Goal: Communication & Community: Answer question/provide support

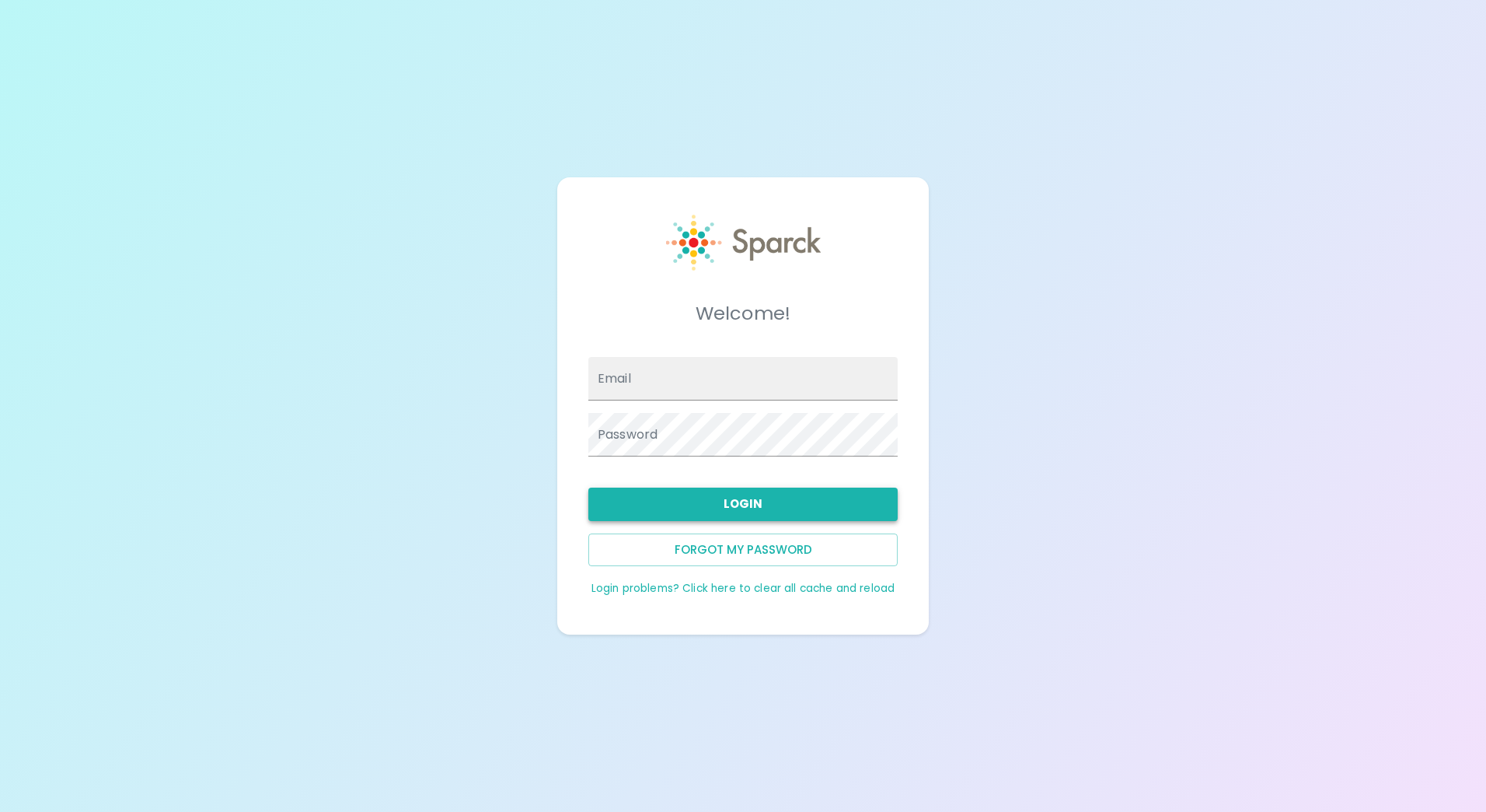
type input "[EMAIL_ADDRESS][DOMAIN_NAME]"
click at [744, 500] on button "Login" at bounding box center [743, 504] width 310 height 33
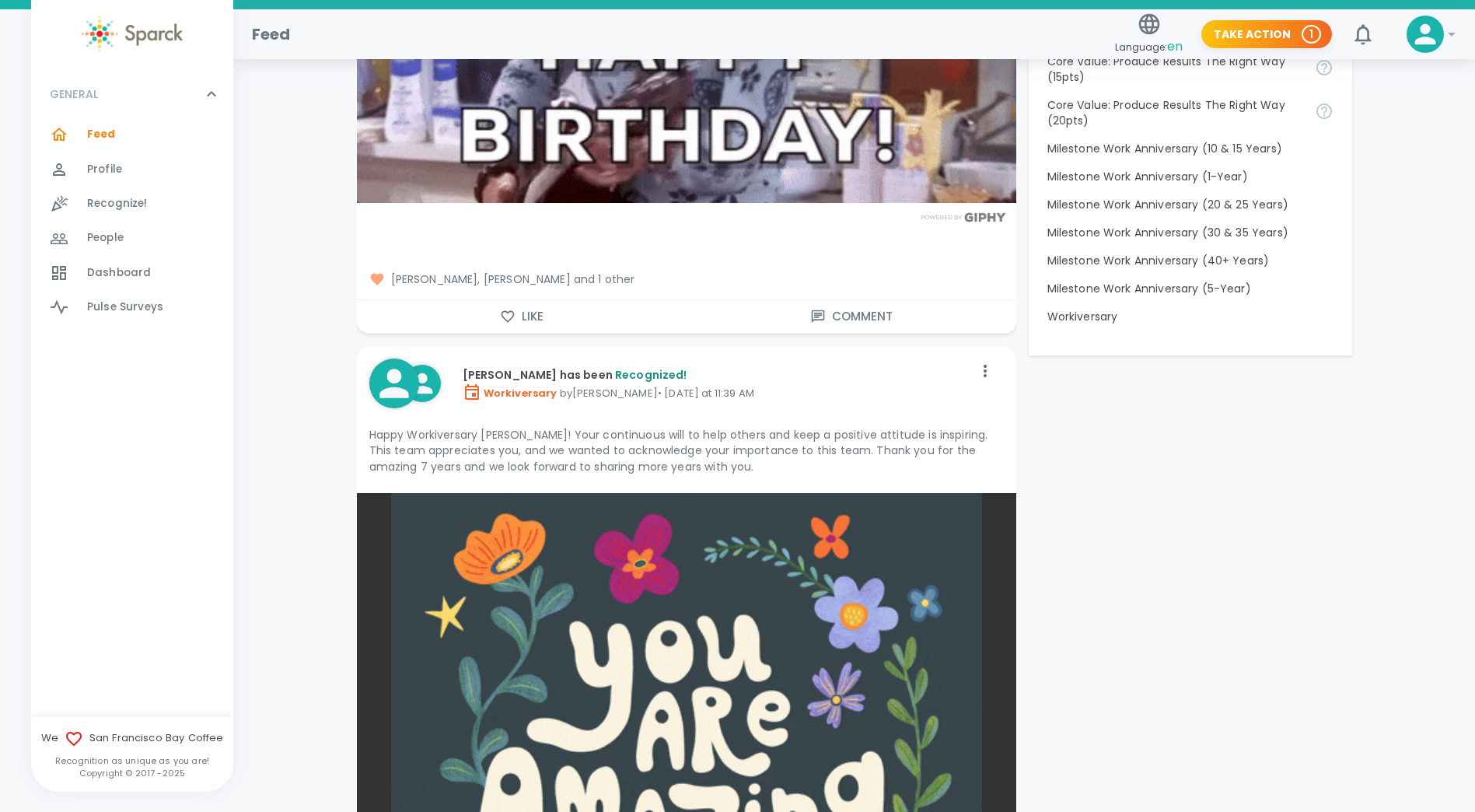
scroll to position [1722, 0]
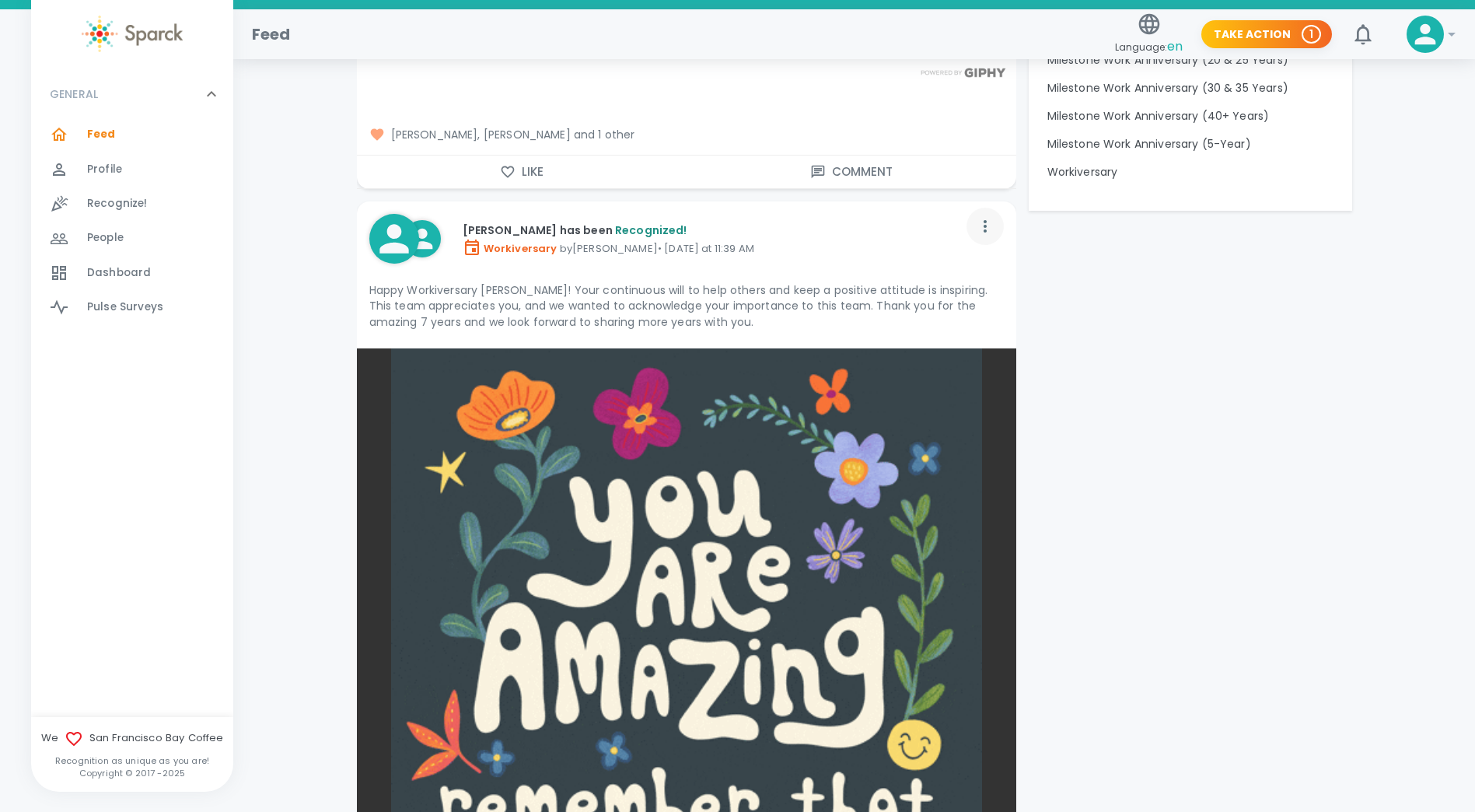
click at [981, 222] on icon "button" at bounding box center [985, 225] width 18 height 18
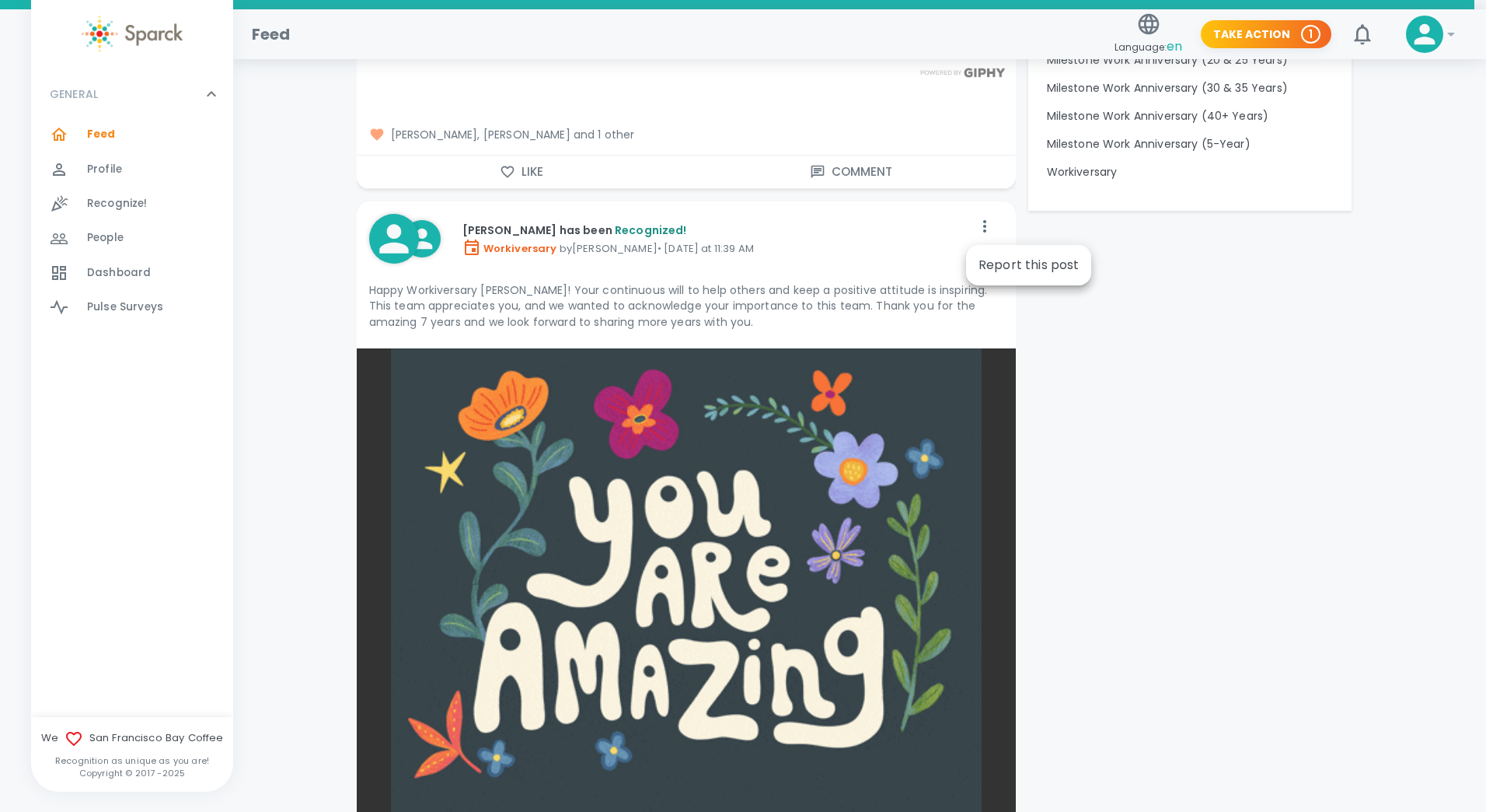
click at [904, 236] on div at bounding box center [743, 406] width 1486 height 812
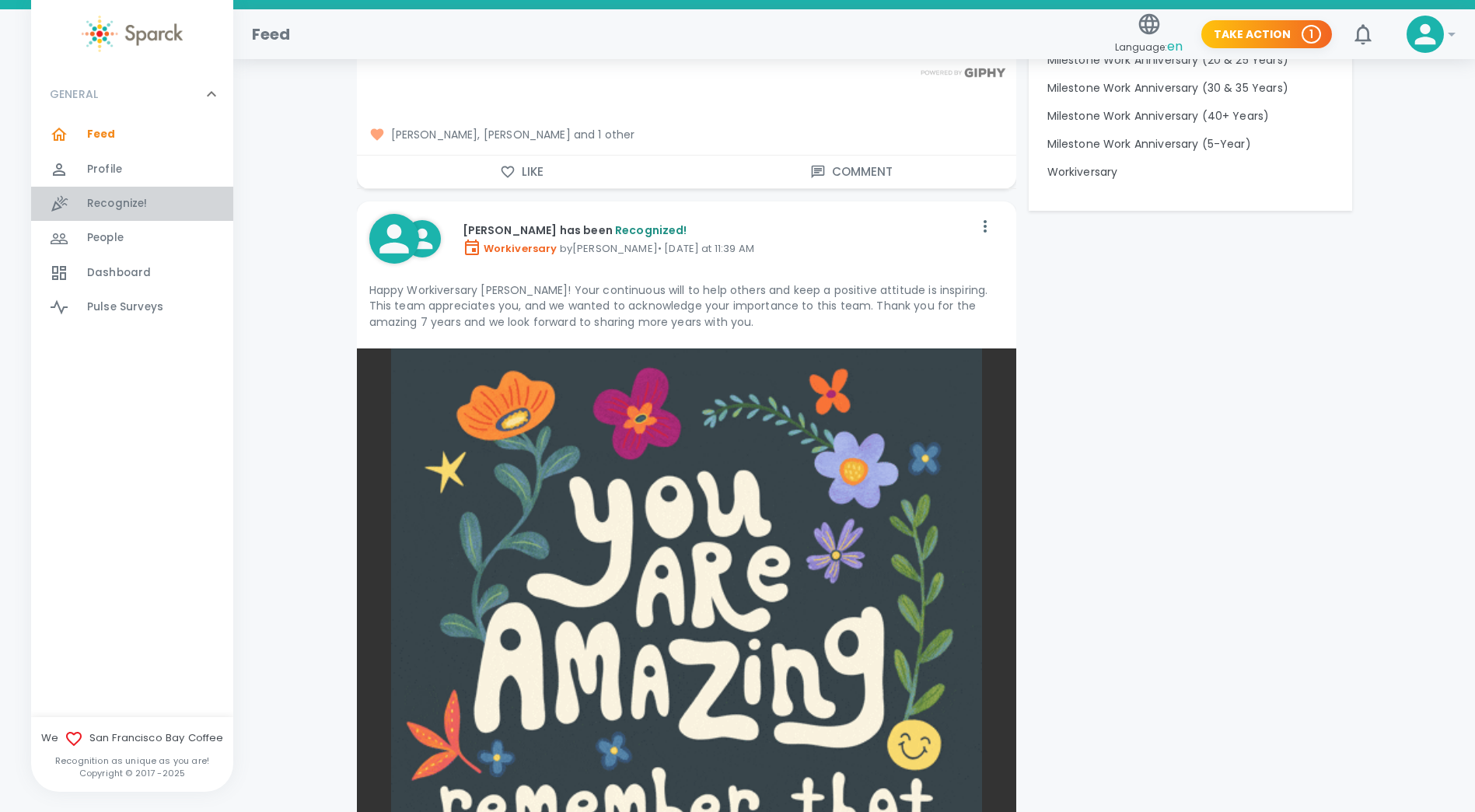
click at [125, 199] on span "Recognize!" at bounding box center [118, 204] width 60 height 16
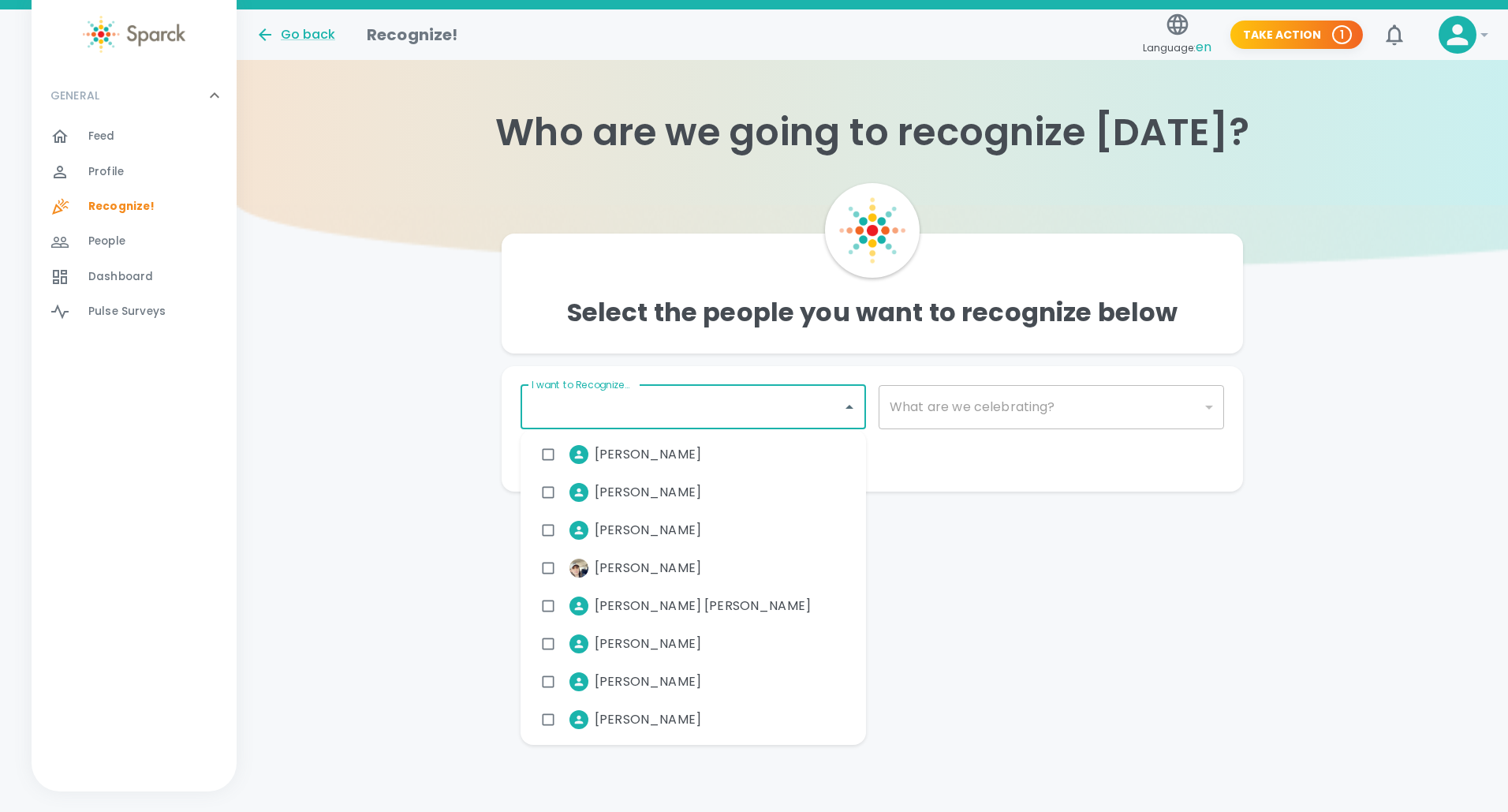
click at [571, 411] on input "I want to Recognize..." at bounding box center [681, 407] width 308 height 30
type input "Bel"
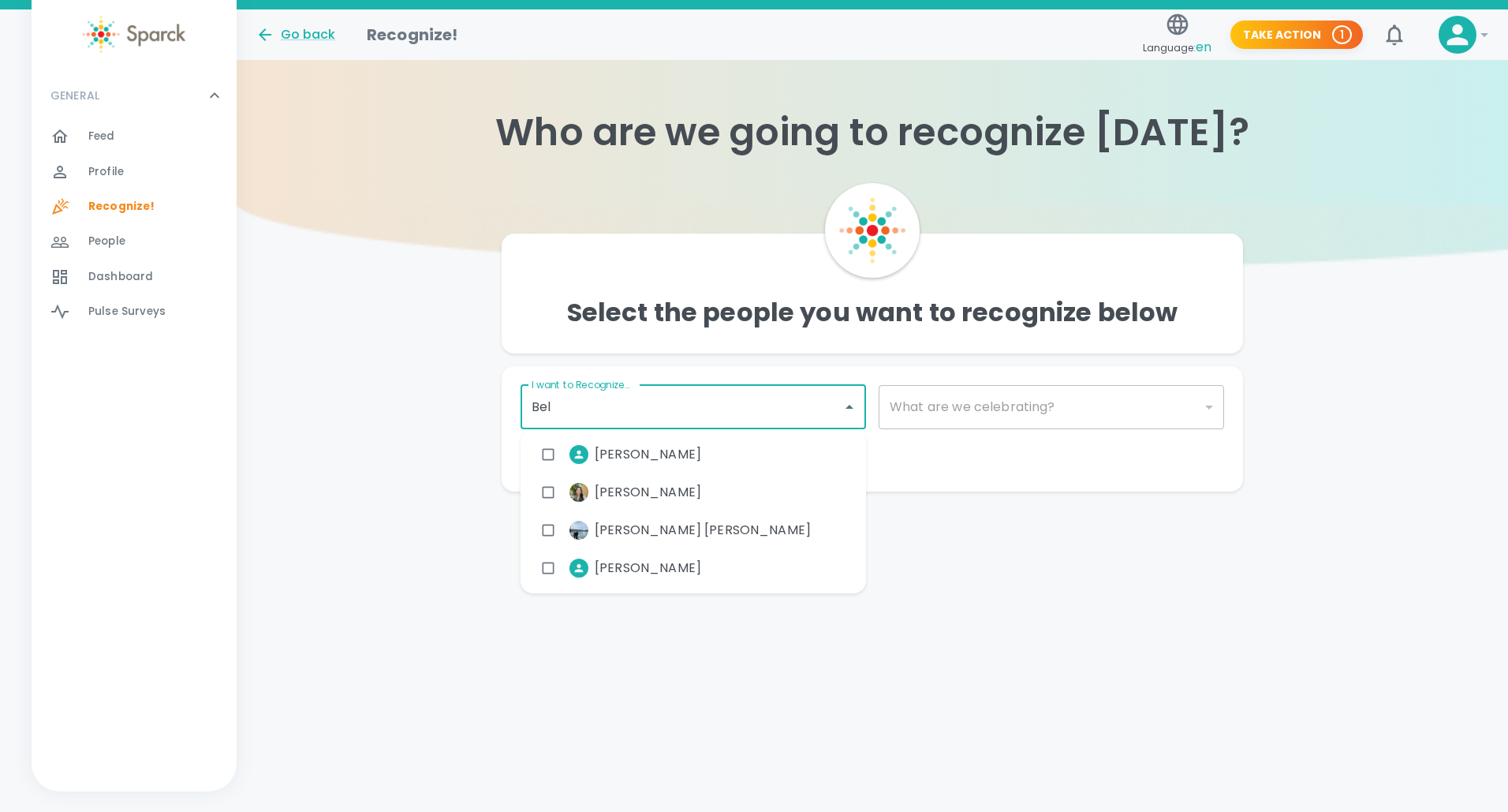
click at [663, 560] on span "[PERSON_NAME]" at bounding box center [649, 568] width 106 height 19
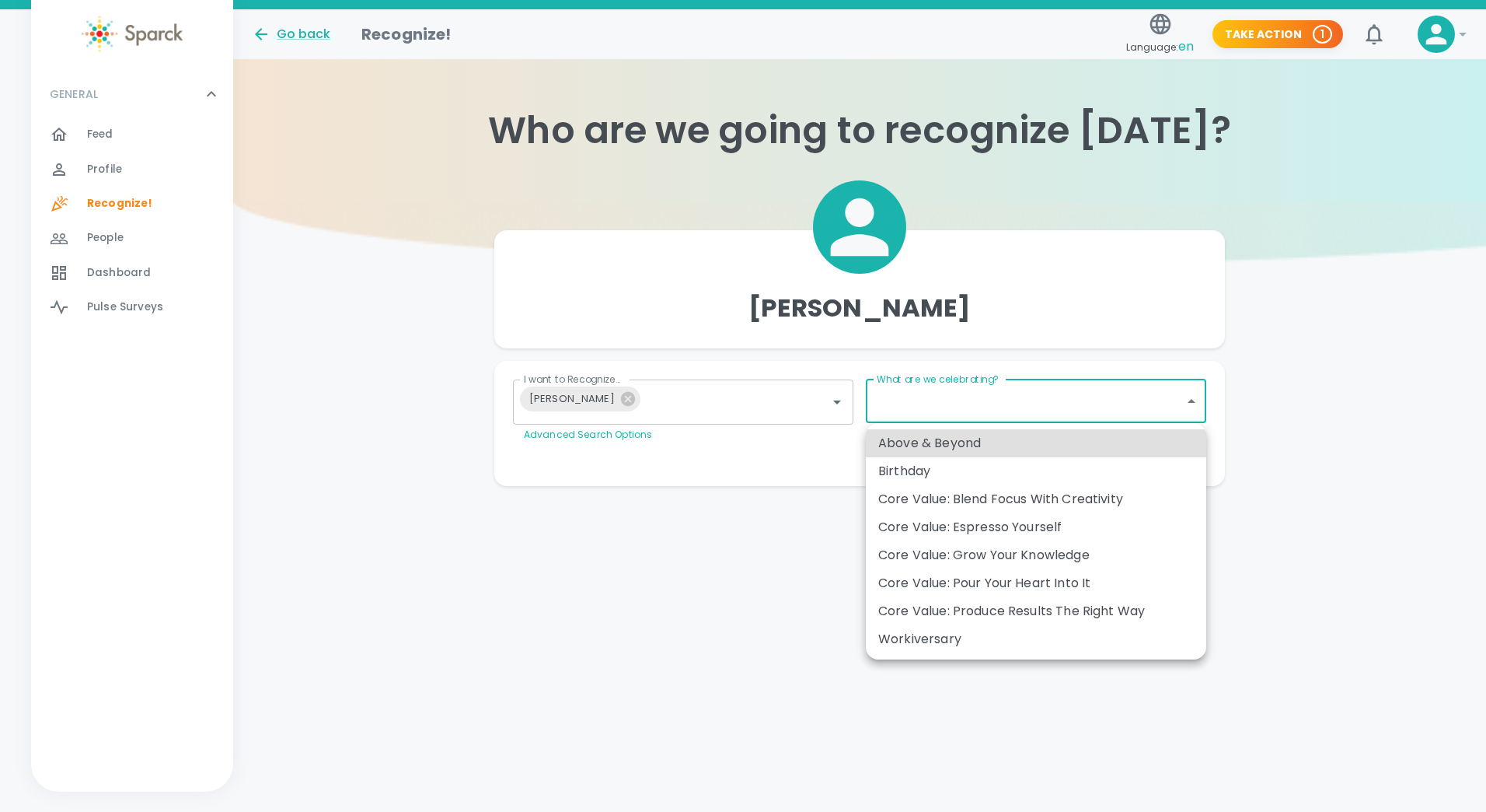
click at [1190, 402] on body "Skip Navigation Go back Recognize! Language: en Take Action 1 ! GENERAL 0 Feed …" at bounding box center [743, 274] width 1486 height 548
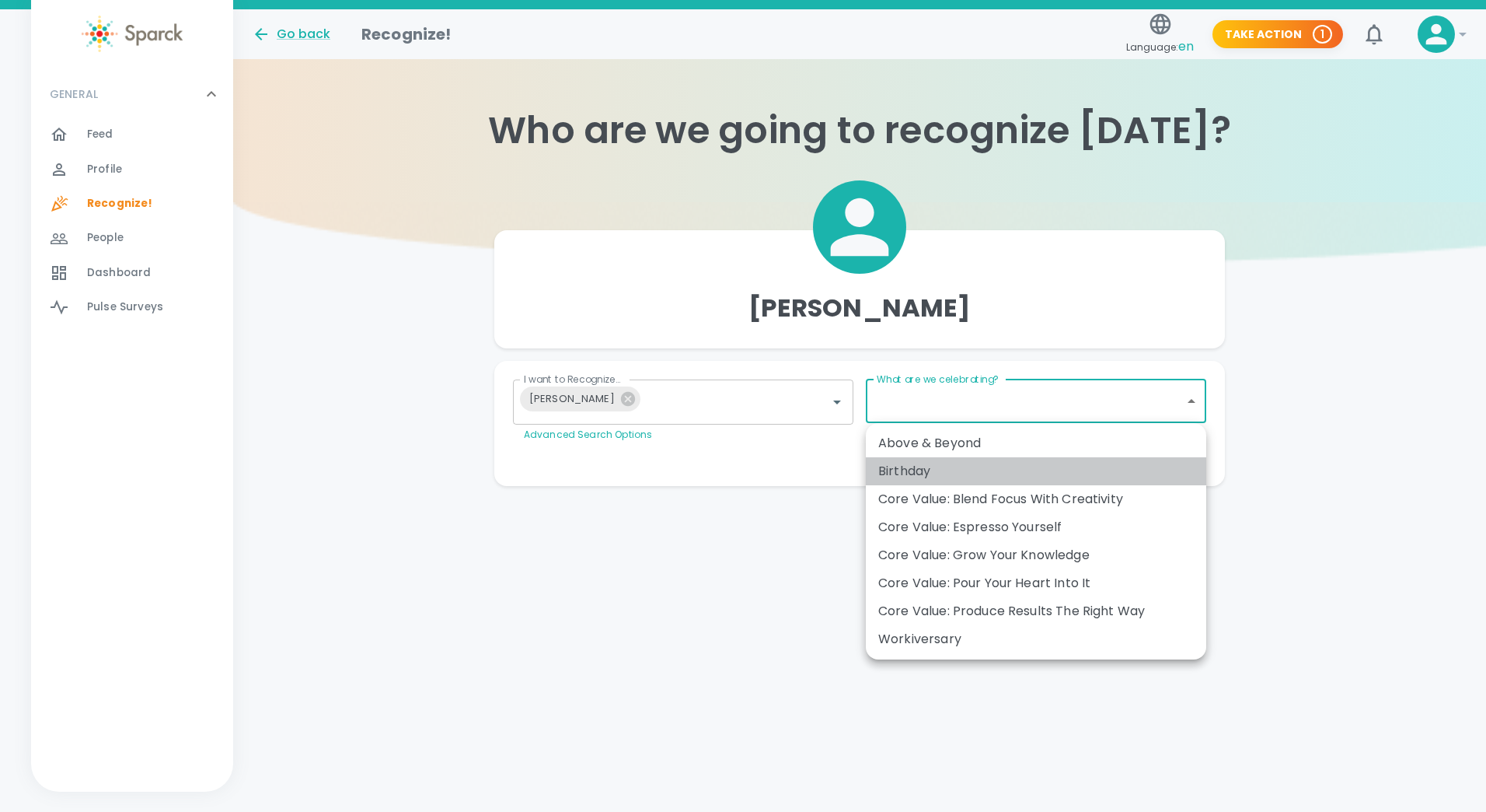
click at [912, 466] on div "Birthday" at bounding box center [1035, 470] width 316 height 18
type input "2072"
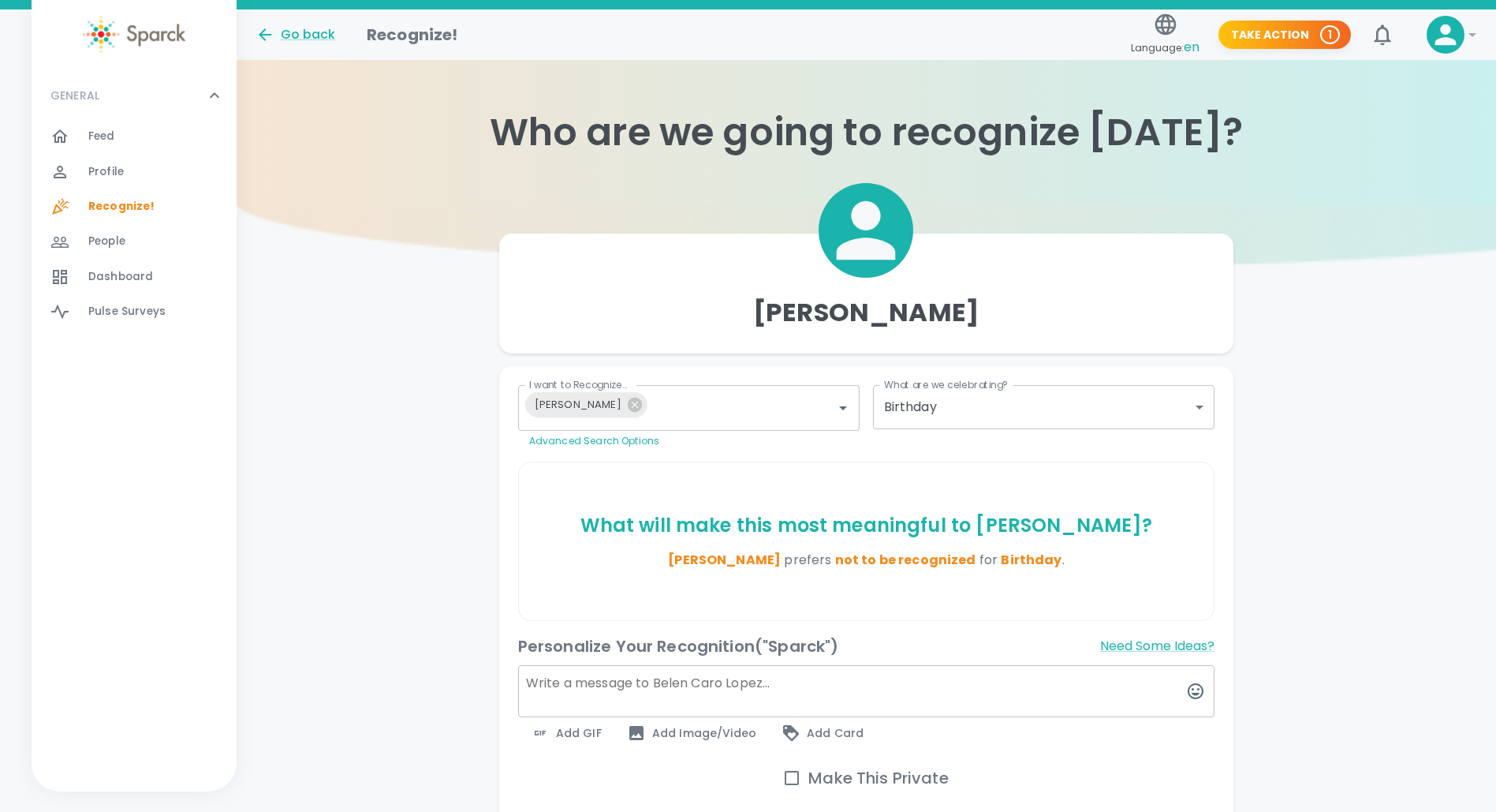
click at [1382, 509] on div "[PERSON_NAME] I want to Recognize... [PERSON_NAME] I want to Recognize... Advan…" at bounding box center [866, 541] width 1259 height 673
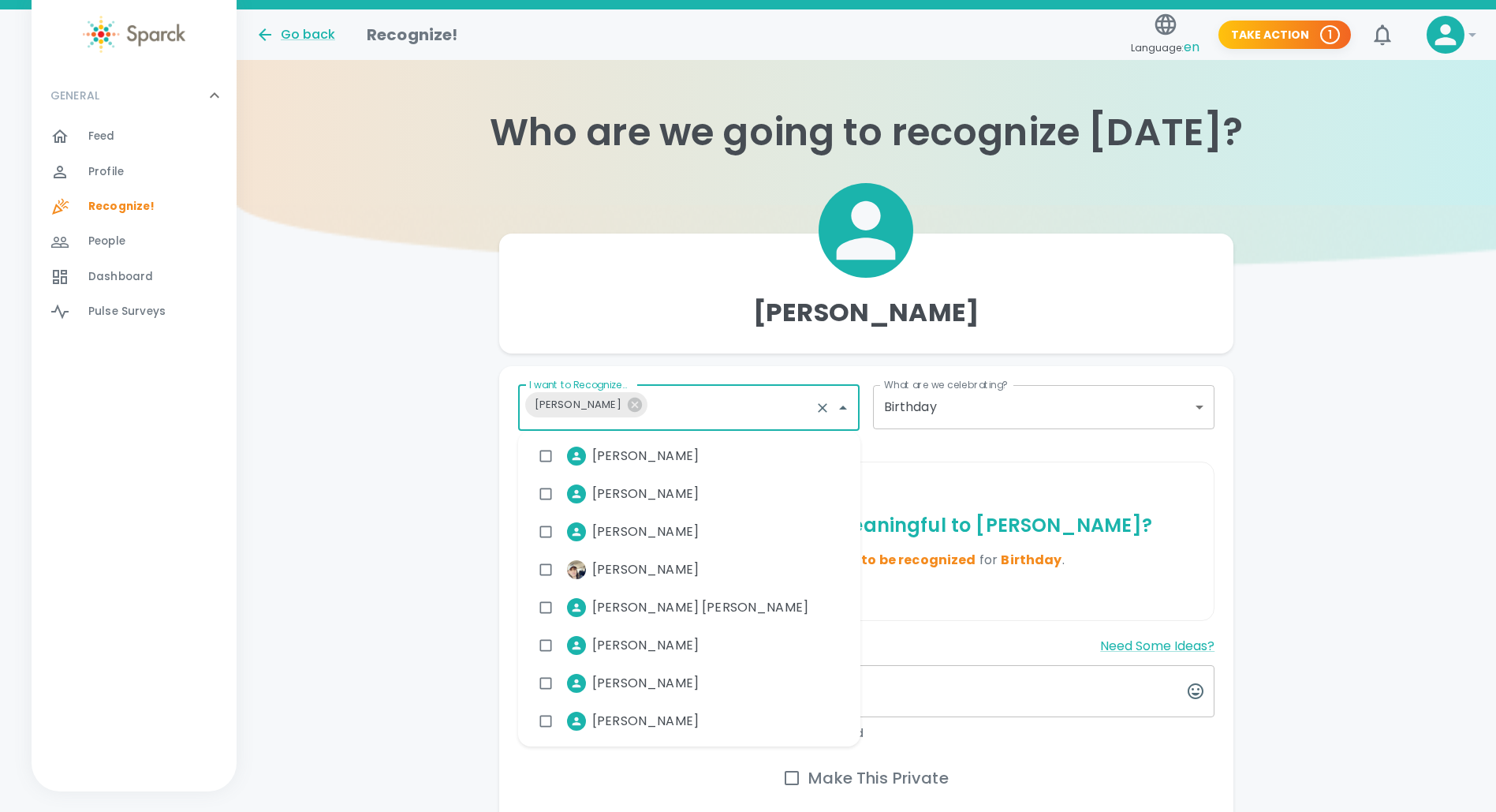
click at [658, 403] on input "I want to Recognize..." at bounding box center [732, 408] width 156 height 30
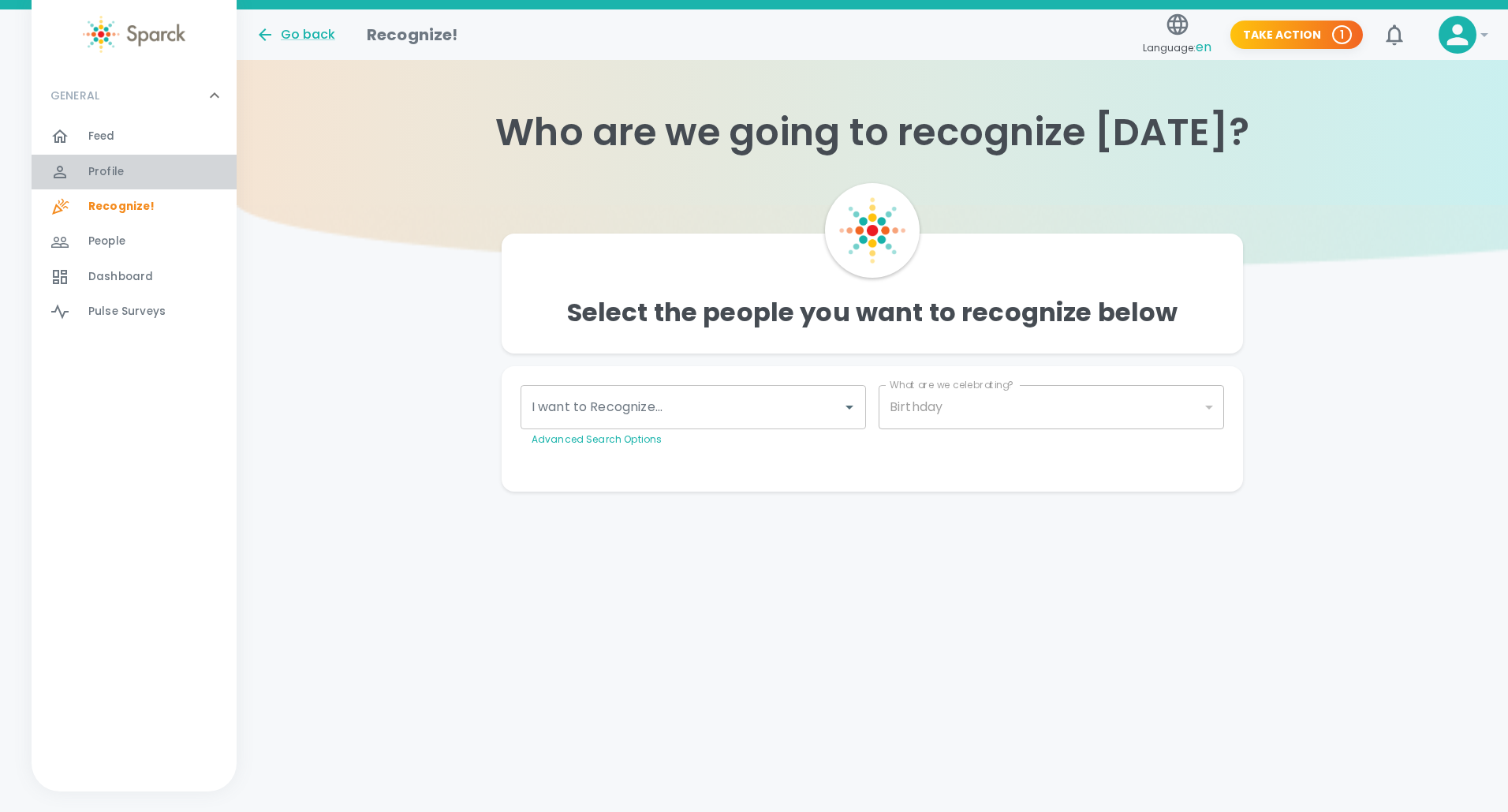
click at [118, 168] on span "Profile" at bounding box center [106, 171] width 35 height 16
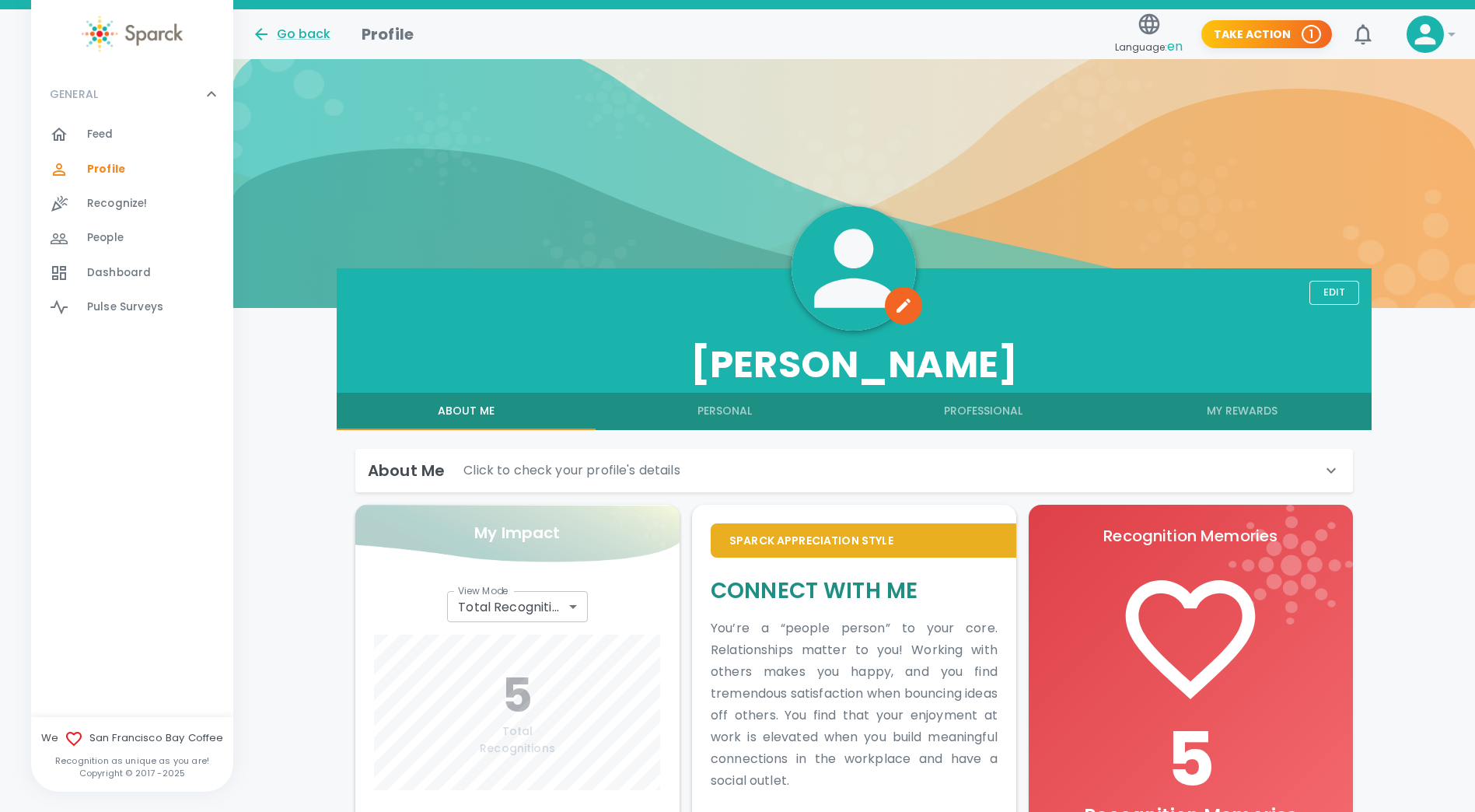
click at [113, 161] on span "Profile" at bounding box center [106, 169] width 38 height 16
click at [113, 235] on span "People" at bounding box center [106, 238] width 37 height 16
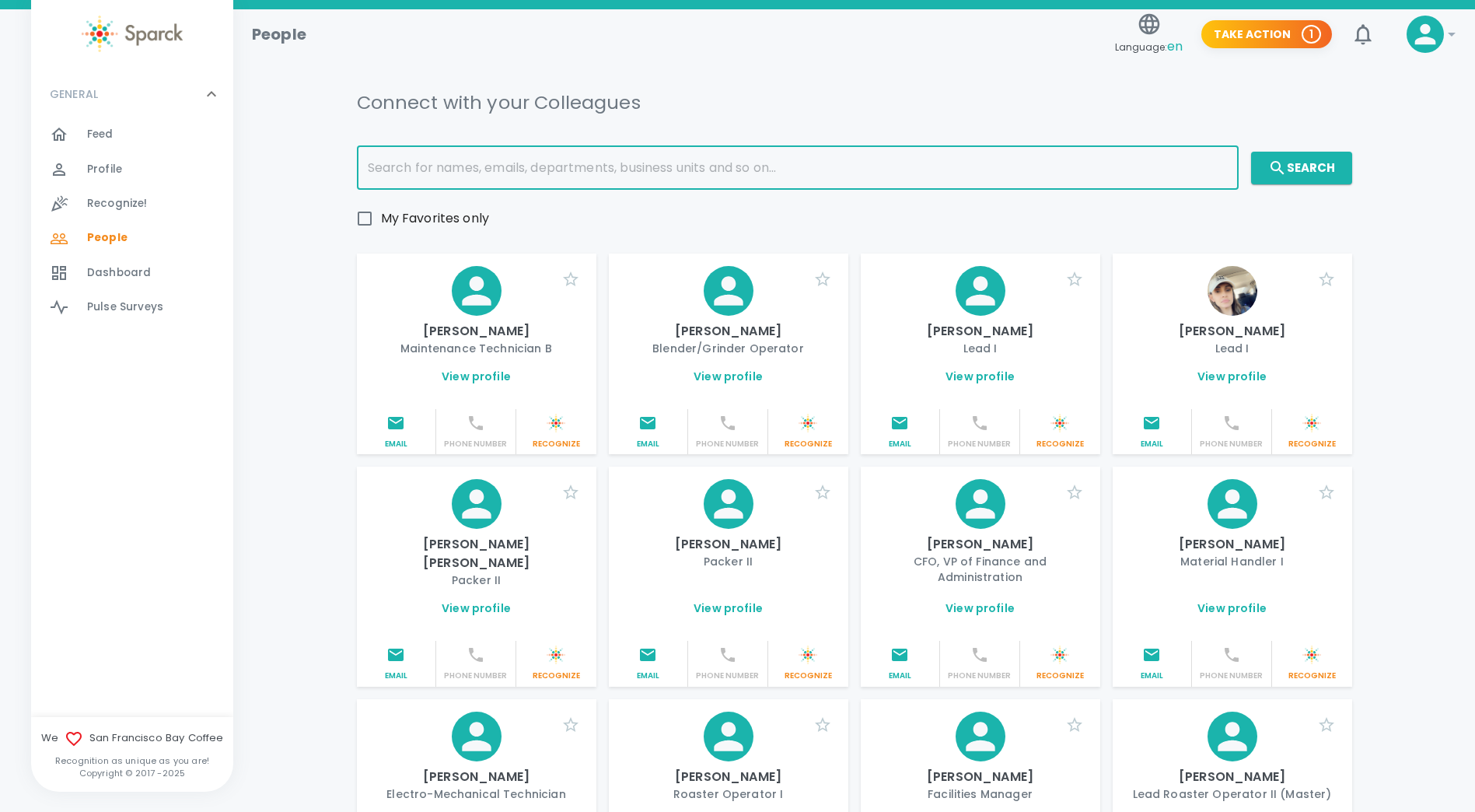
click at [404, 168] on input "text" at bounding box center [798, 167] width 882 height 44
type input "[PERSON_NAME]"
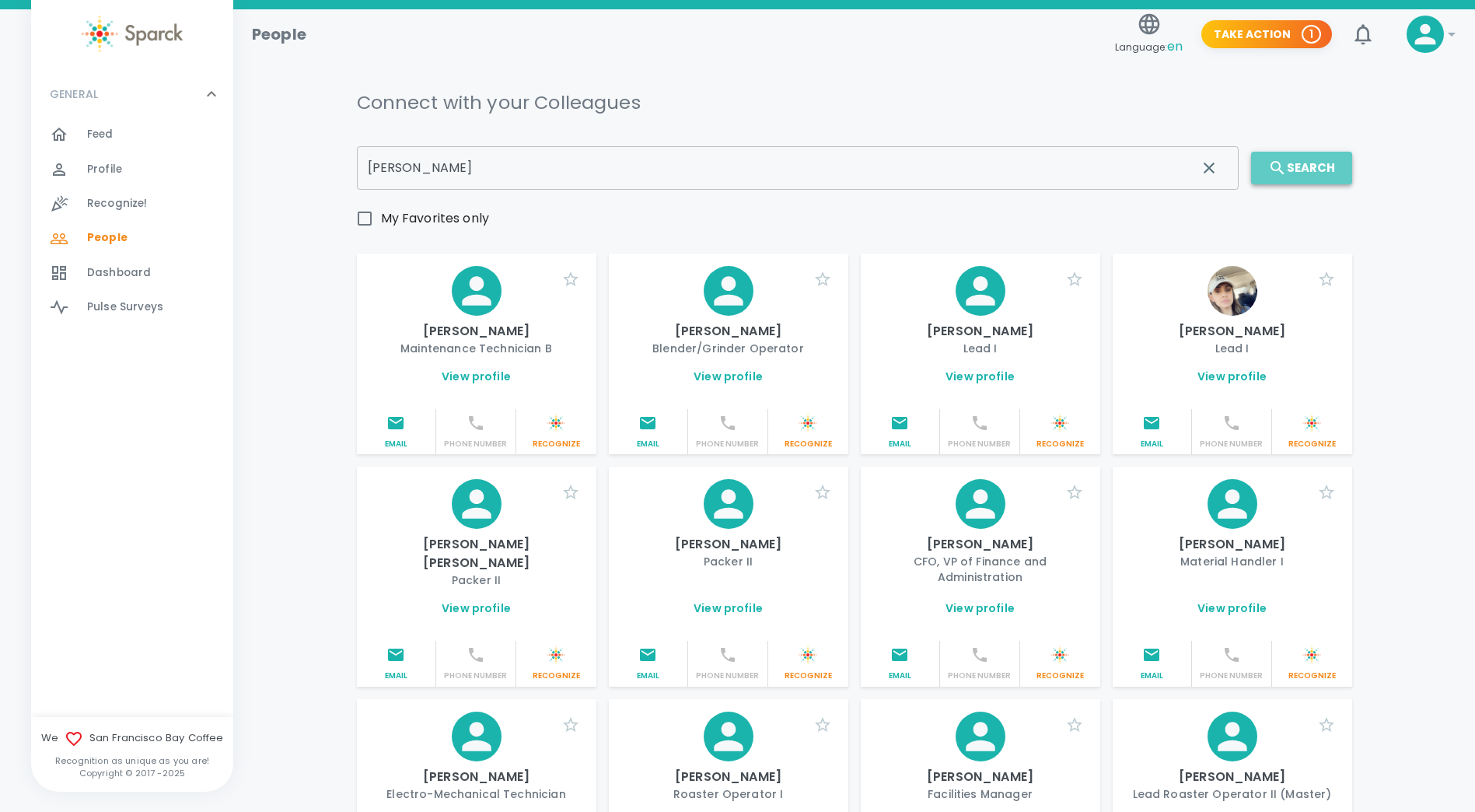
click at [1304, 162] on button "Search" at bounding box center [1302, 168] width 101 height 33
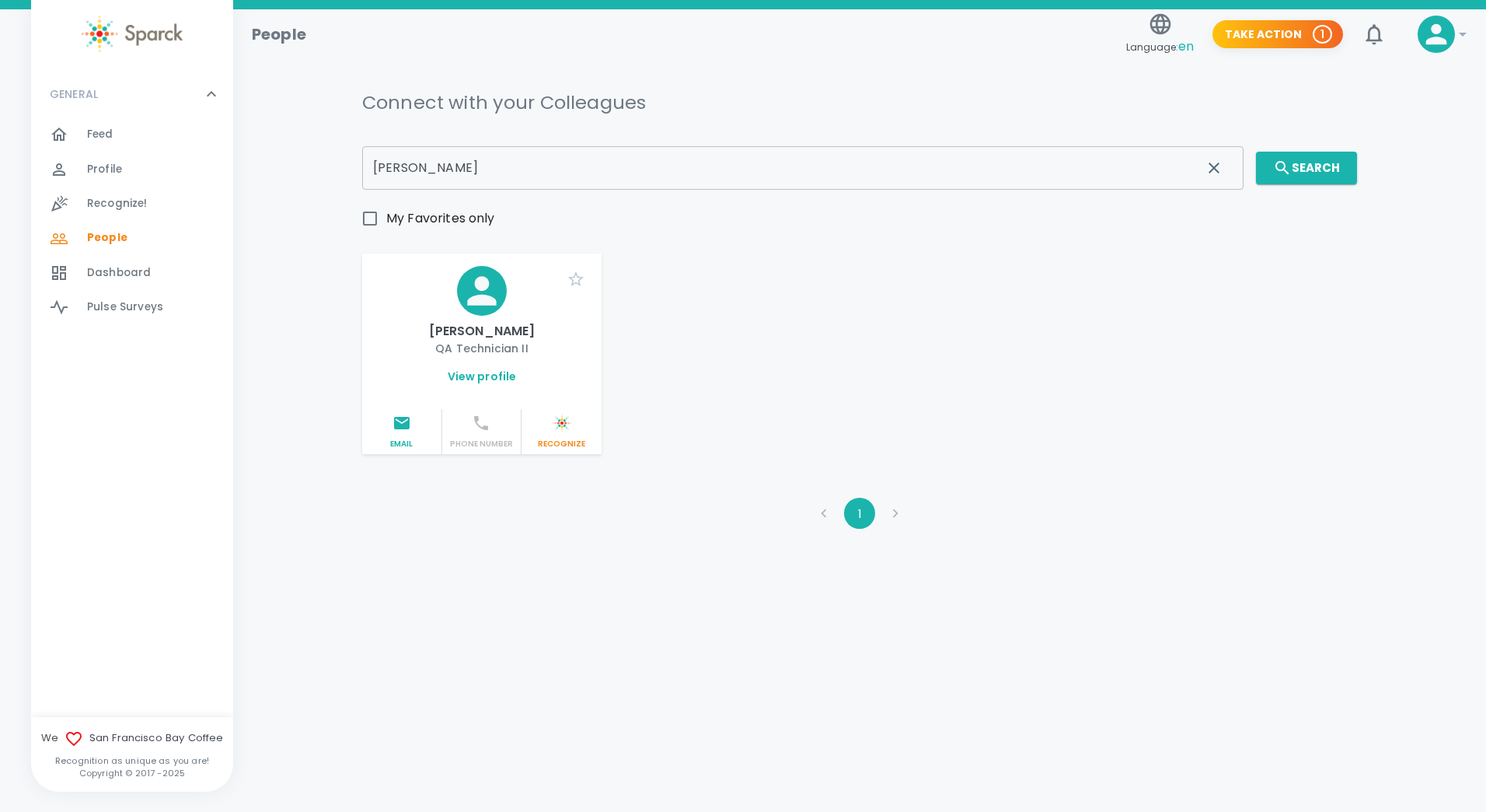
click at [479, 375] on link "View profile" at bounding box center [482, 376] width 69 height 16
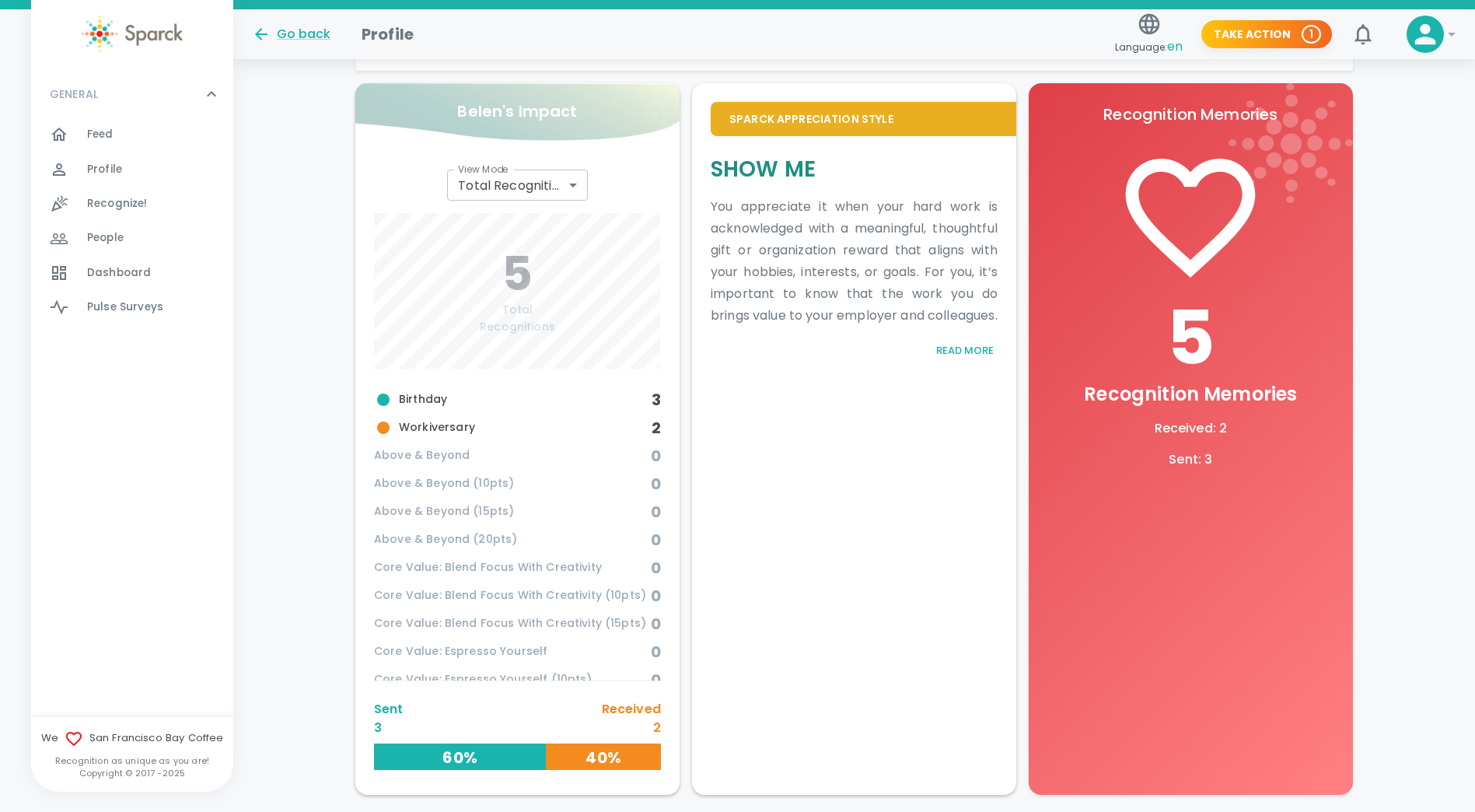
scroll to position [530, 0]
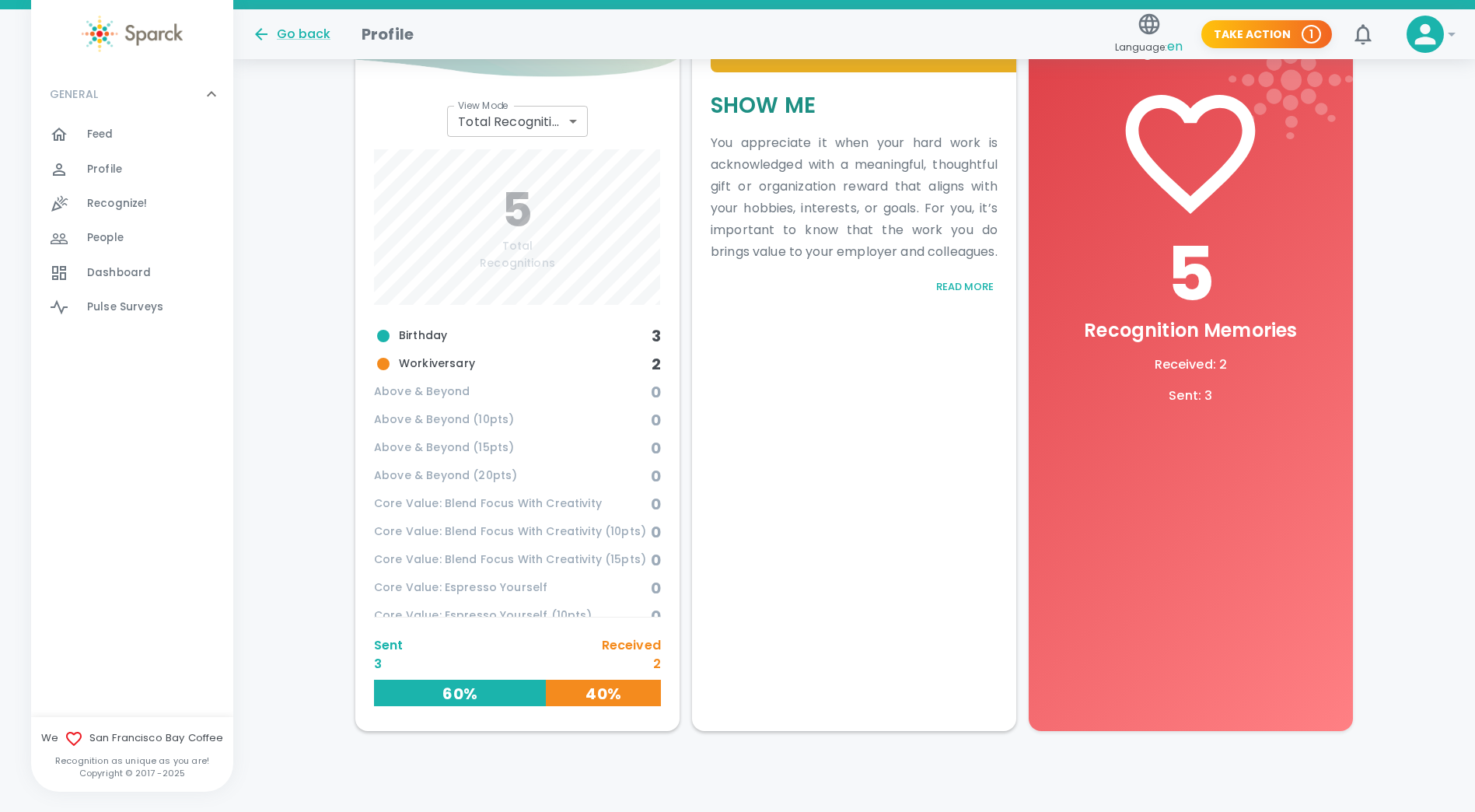
click at [426, 333] on span "Birthday" at bounding box center [513, 335] width 278 height 18
click at [416, 332] on span "Birthday" at bounding box center [513, 335] width 278 height 18
click at [1167, 340] on span "Recognition Memories" at bounding box center [1190, 330] width 213 height 25
click at [1180, 368] on p "Received : 2" at bounding box center [1190, 364] width 287 height 18
click at [1188, 393] on p "Sent : 3" at bounding box center [1190, 395] width 287 height 18
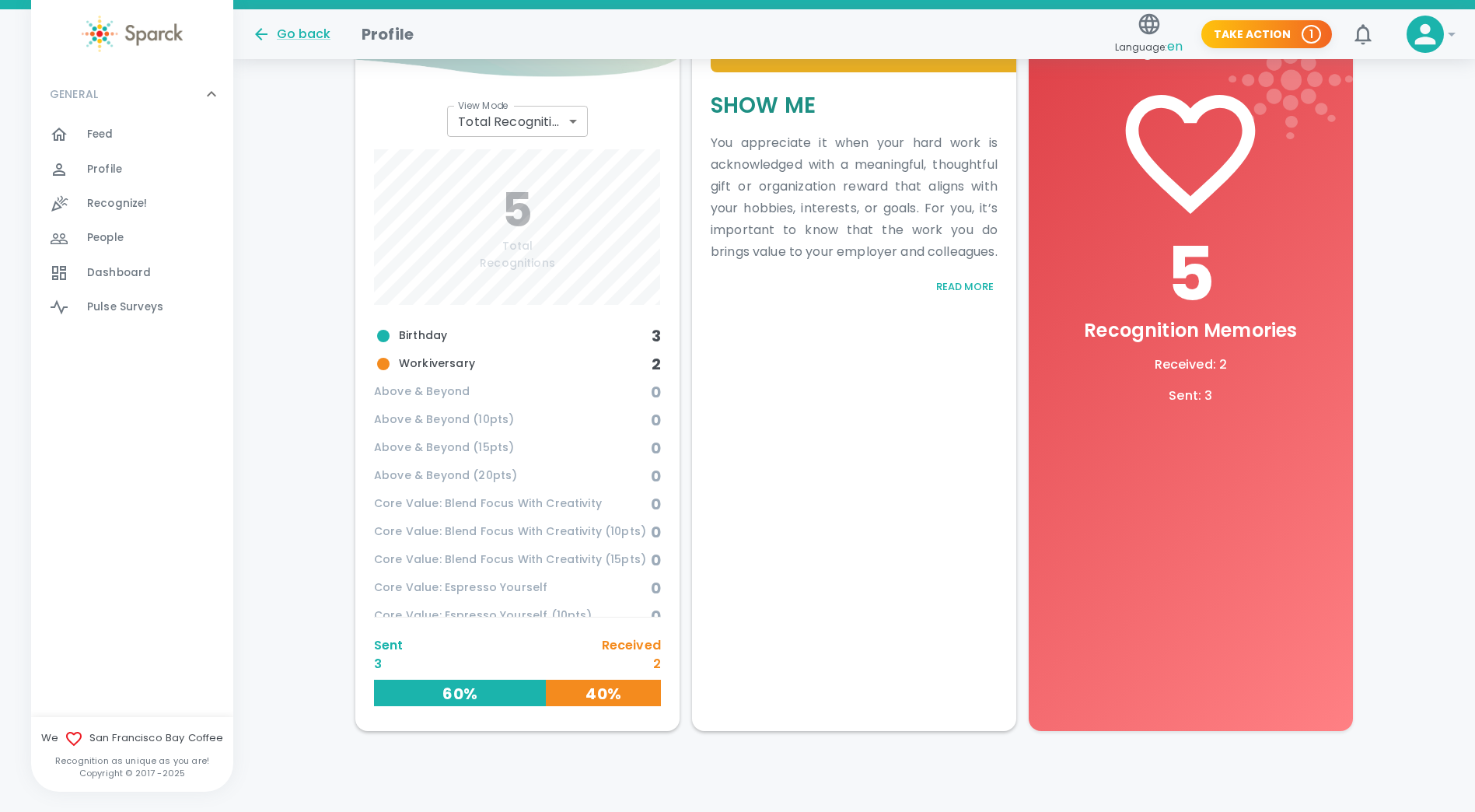
click at [1190, 364] on p "Received : 2" at bounding box center [1190, 364] width 287 height 18
click at [421, 332] on span "Birthday" at bounding box center [513, 335] width 278 height 18
click at [430, 391] on span "Above & Beyond" at bounding box center [512, 392] width 277 height 17
click at [431, 422] on span "Above & Beyond (10pts)" at bounding box center [512, 420] width 277 height 17
click at [435, 447] on span "Above & Beyond (15pts)" at bounding box center [512, 448] width 277 height 17
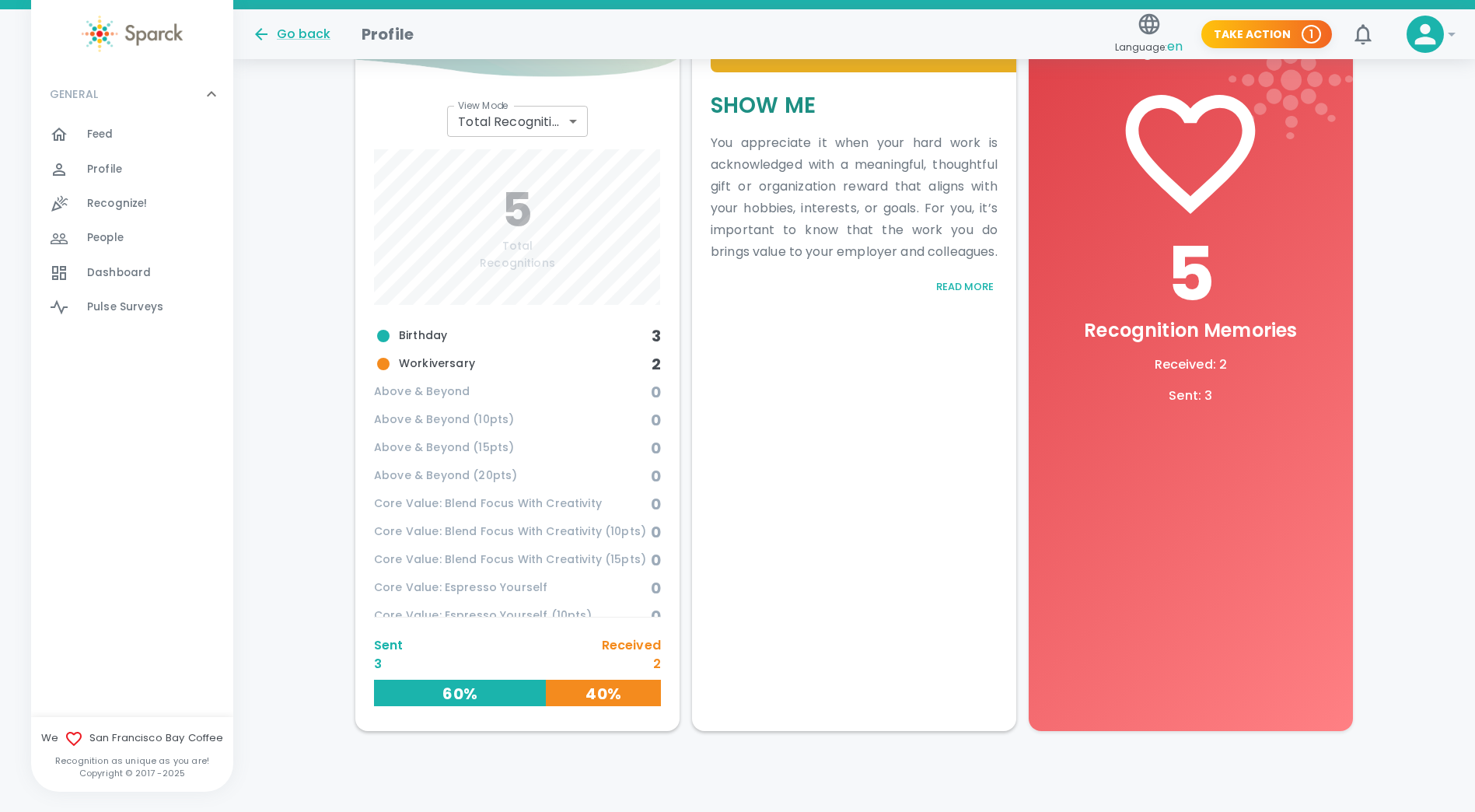
click at [439, 476] on span "Above & Beyond (20pts)" at bounding box center [512, 476] width 277 height 17
click at [444, 508] on span "Core Value: Blend Focus With Creativity" at bounding box center [512, 504] width 277 height 17
click at [453, 567] on span "Core Value: Blend Focus With Creativity (15pts)" at bounding box center [512, 560] width 277 height 17
click at [656, 643] on p "Received" at bounding box center [632, 645] width 59 height 18
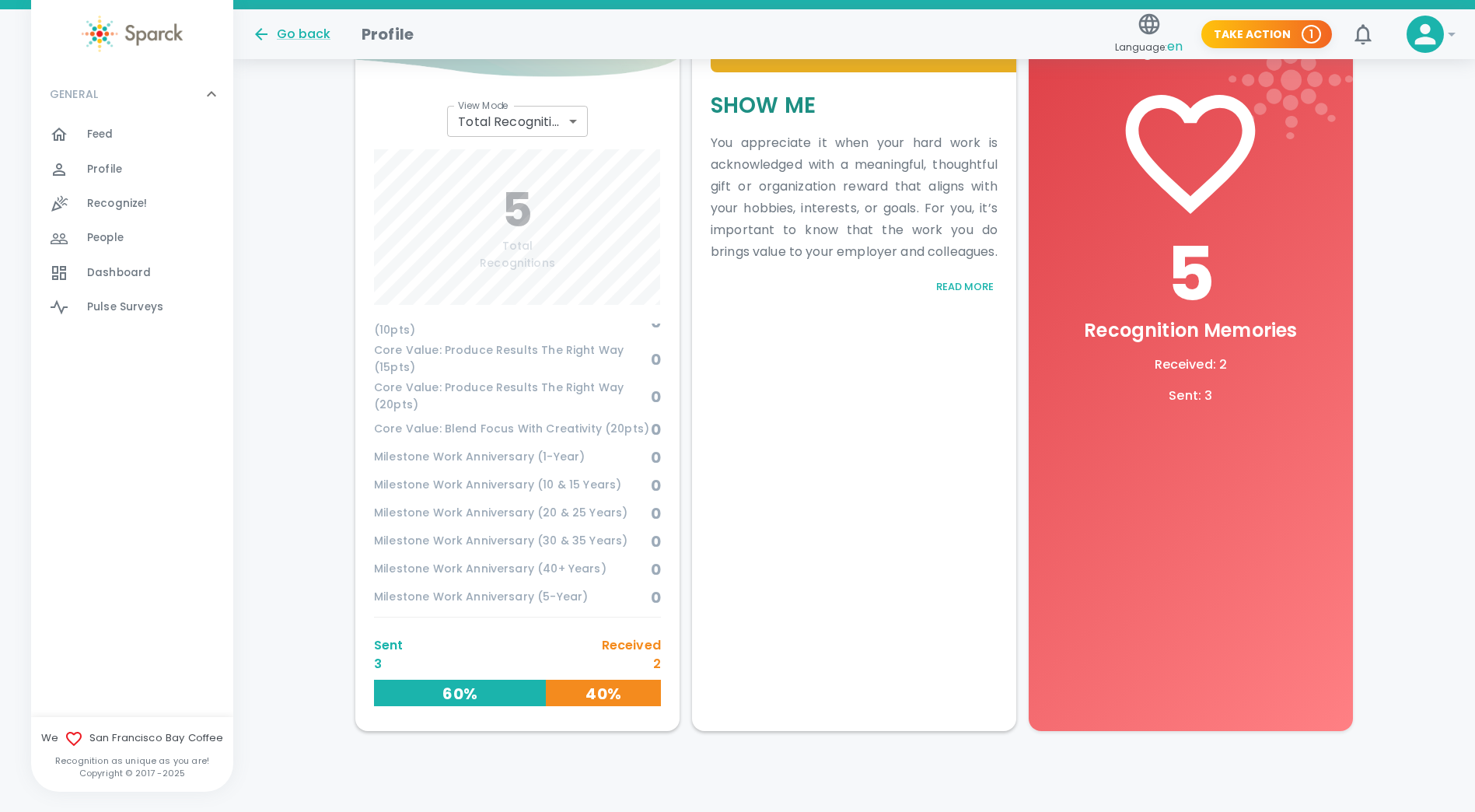
scroll to position [646, 0]
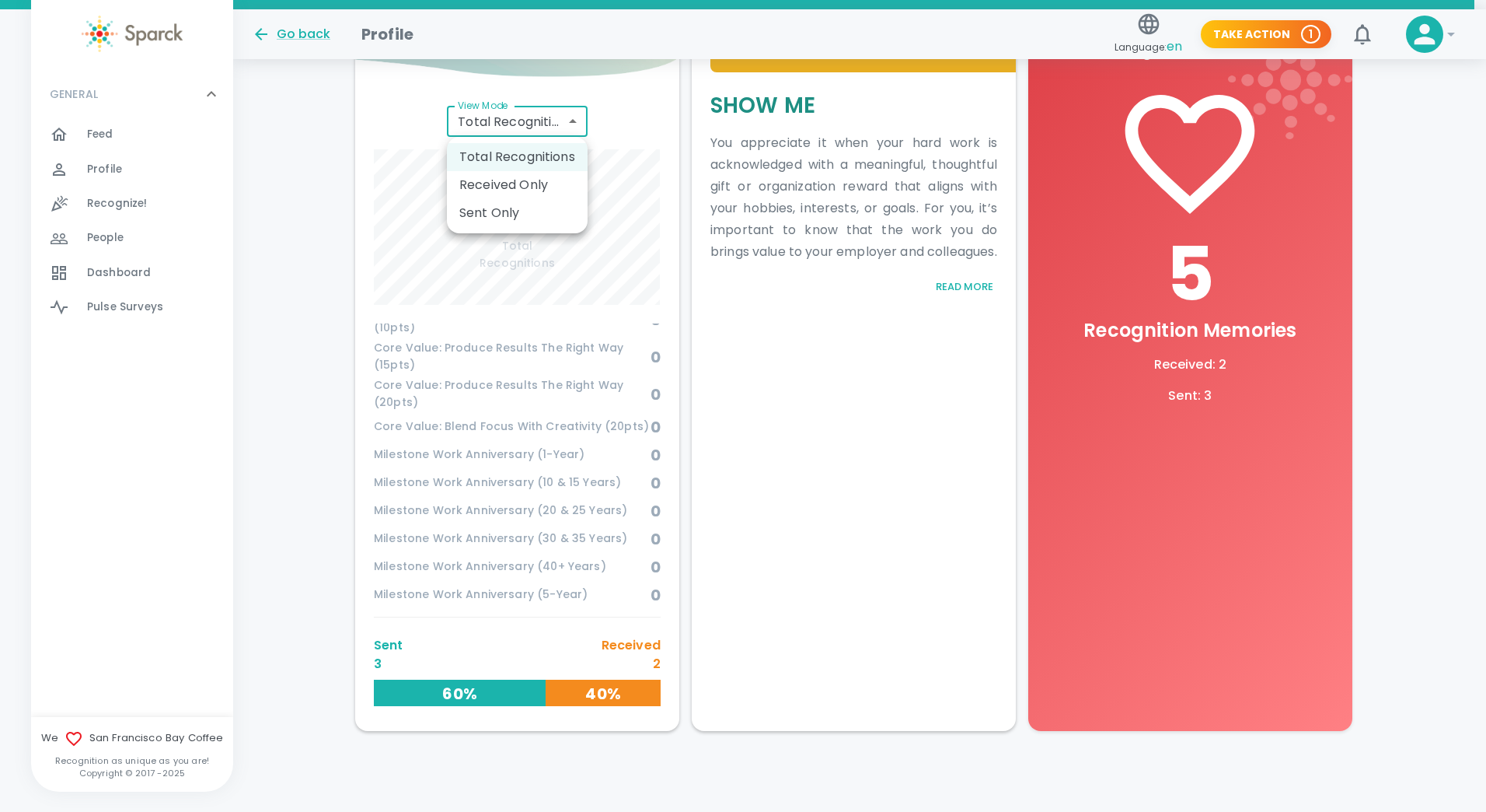
click at [571, 119] on body "Skip Navigation Go back Profile Language: en Take Action 1 0 ! GENERAL 0 Feed 0…" at bounding box center [743, 141] width 1486 height 1342
click at [545, 155] on li "Total Recognitions" at bounding box center [517, 156] width 141 height 28
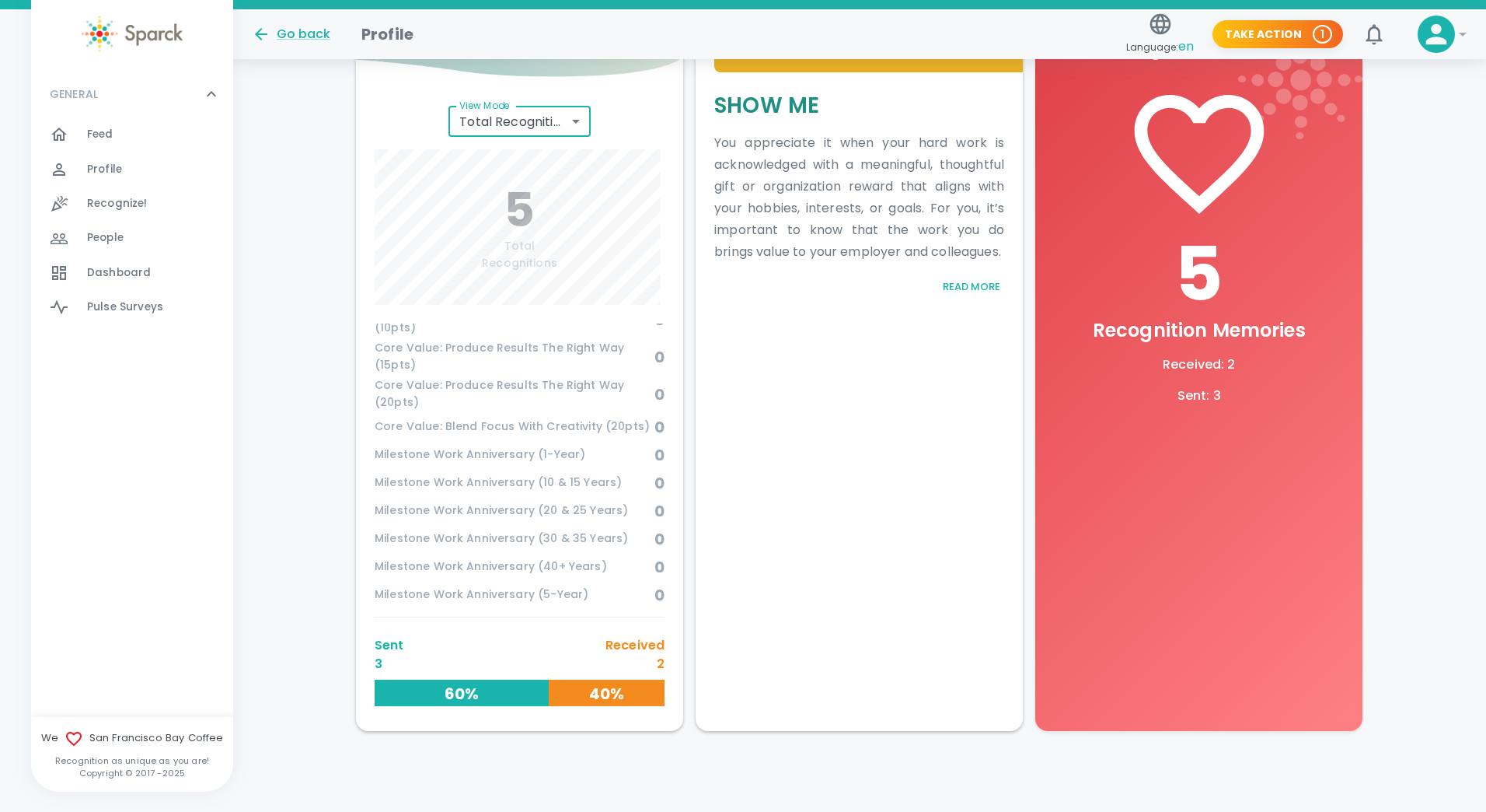
click at [573, 122] on body "Skip Navigation Go back Profile Language: en Take Action 1 0 ! GENERAL 0 Feed 0…" at bounding box center [743, 141] width 1486 height 1342
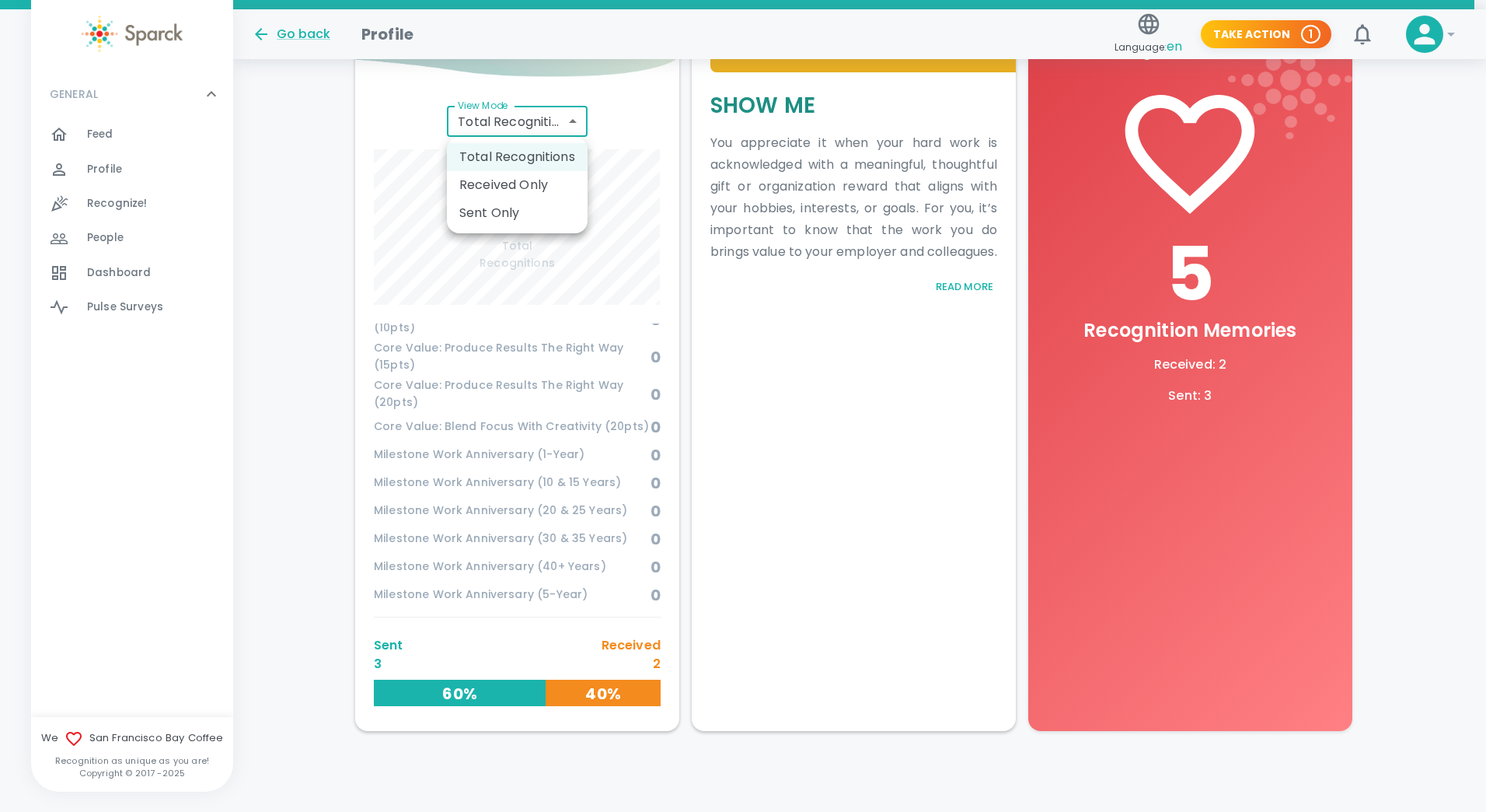
click at [521, 177] on li "Received Only" at bounding box center [517, 185] width 141 height 28
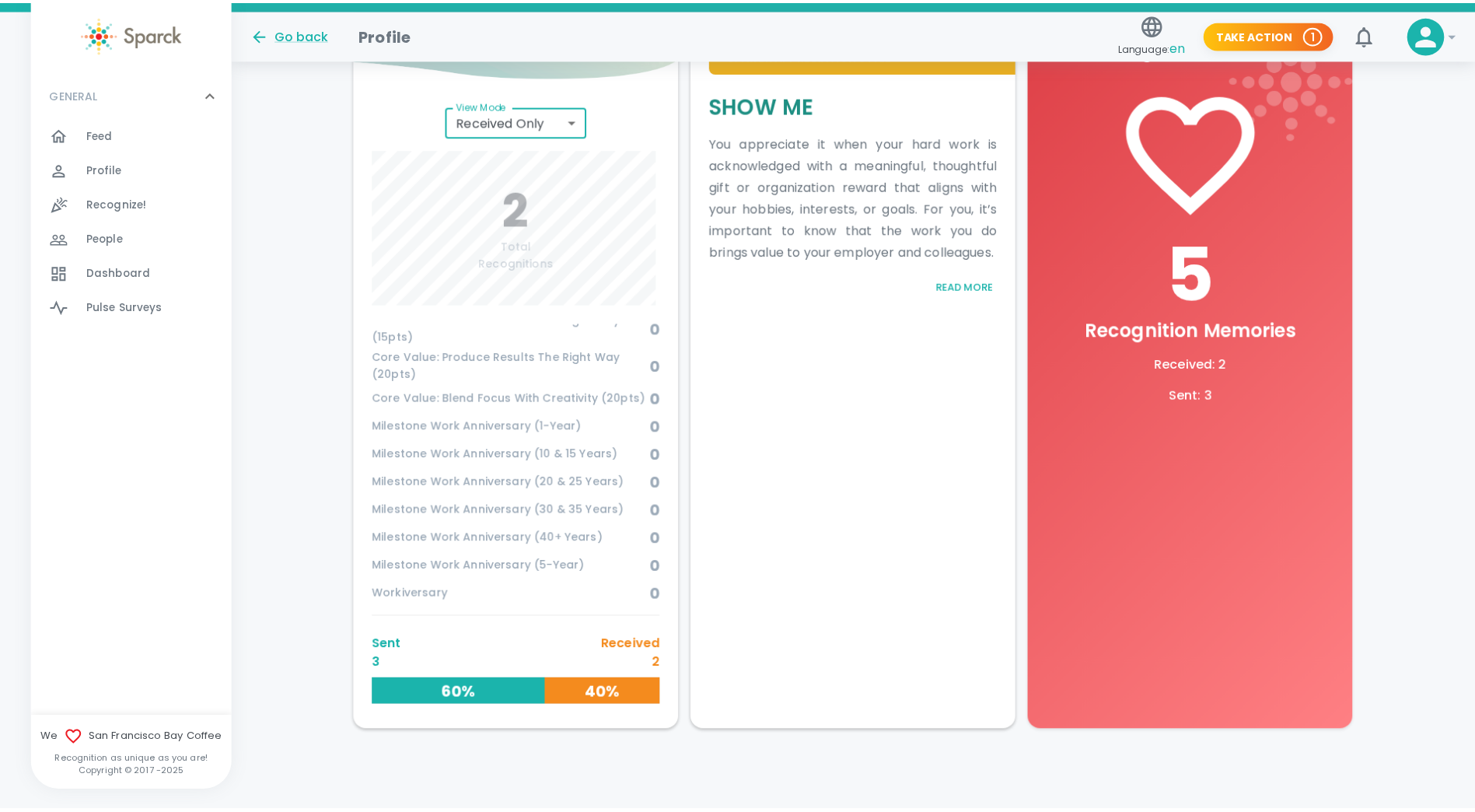
scroll to position [618, 0]
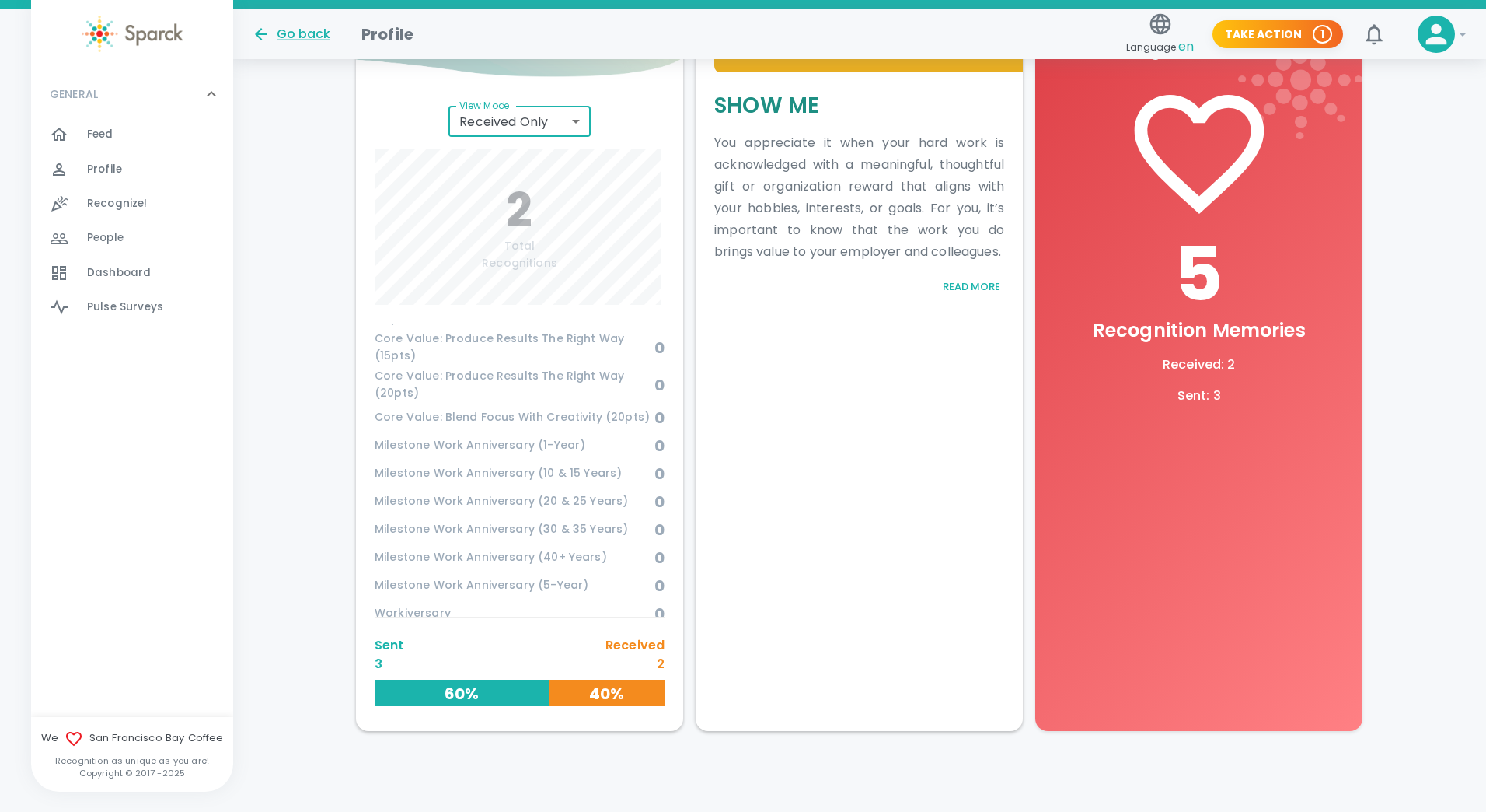
click at [574, 121] on body "Skip Navigation Go back Profile Language: en Take Action 1 0 ! GENERAL 0 Feed 0…" at bounding box center [743, 141] width 1486 height 1342
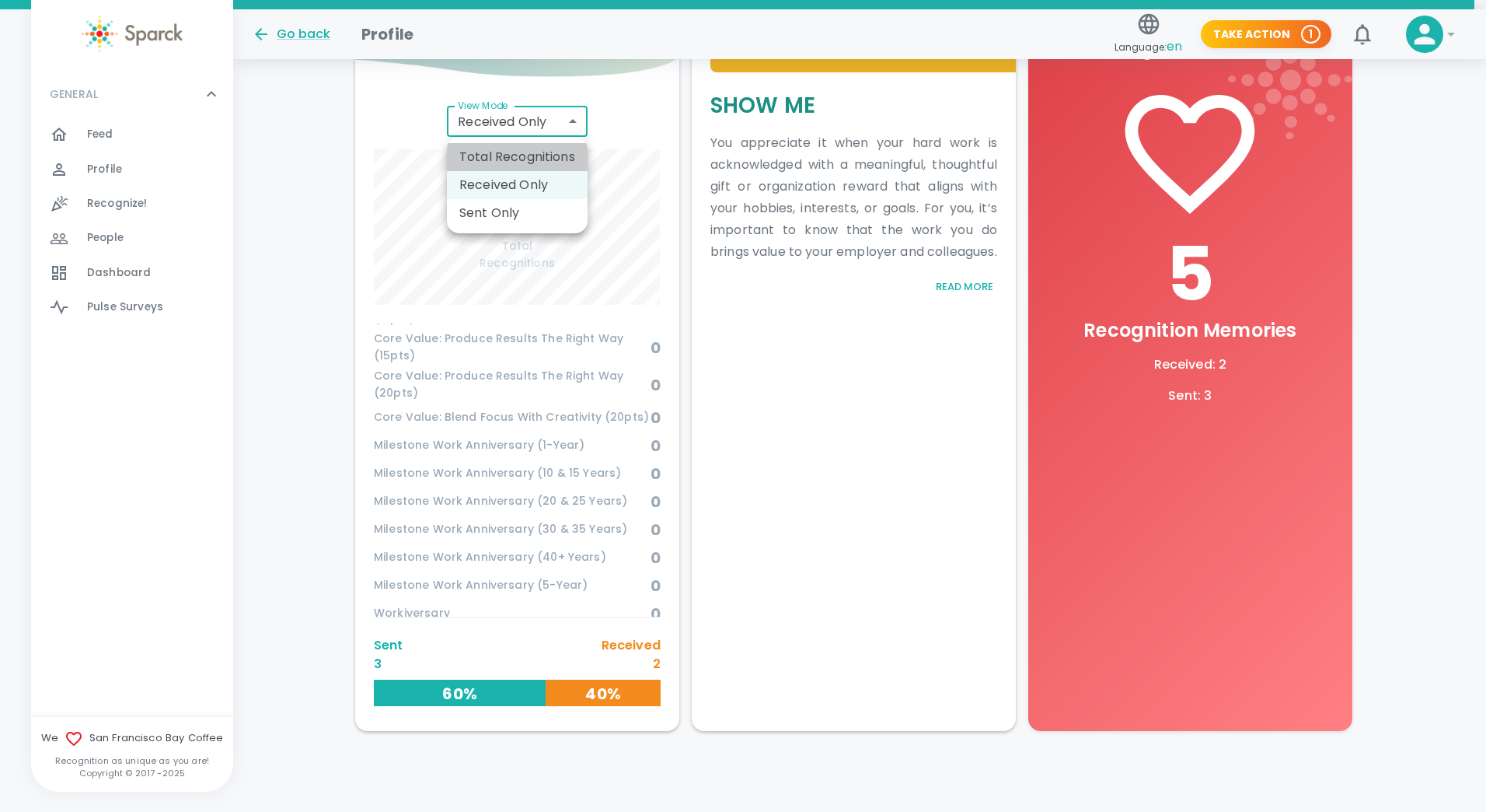
click at [531, 155] on li "Total Recognitions" at bounding box center [517, 156] width 141 height 28
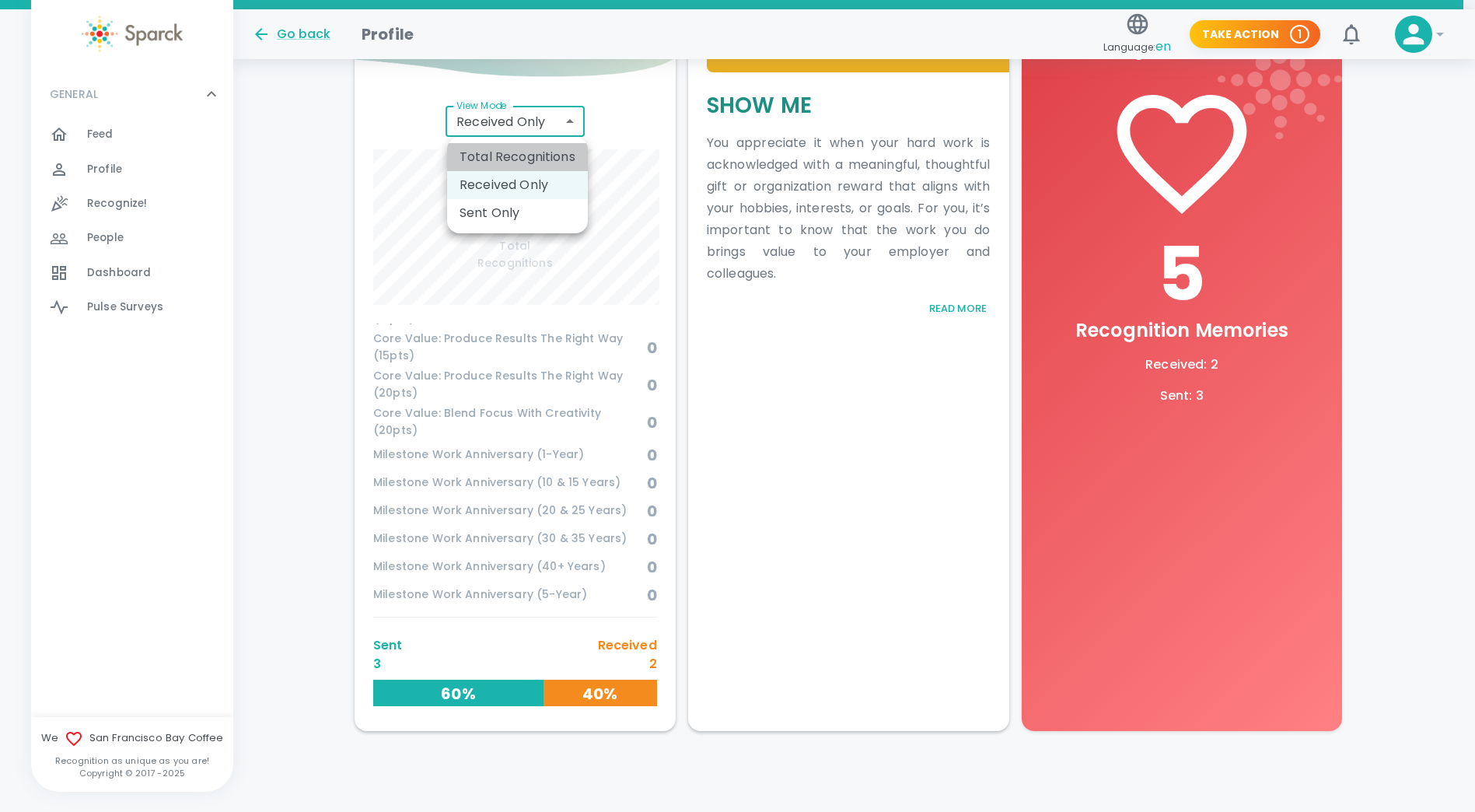
scroll to position [646, 0]
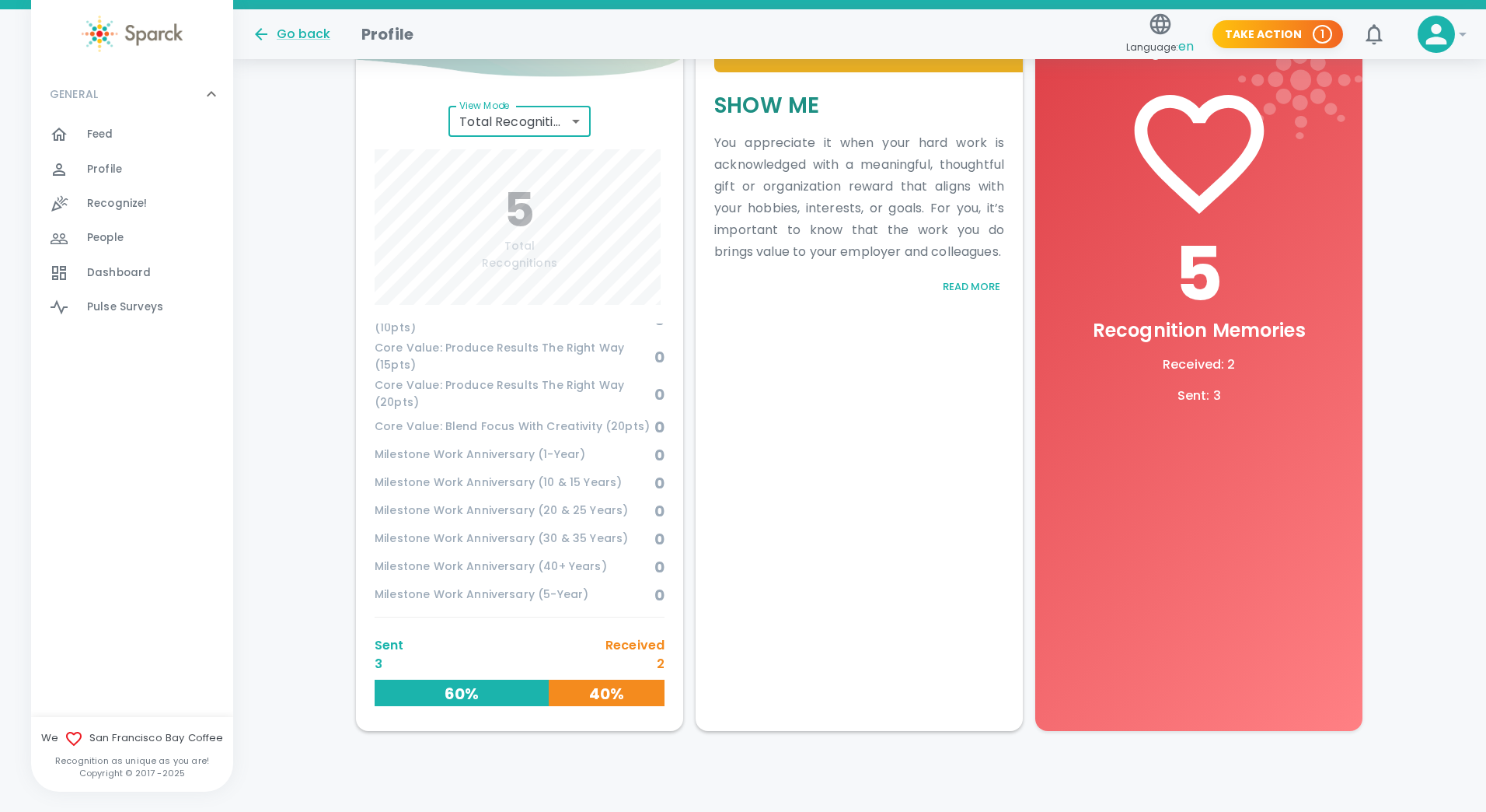
click at [573, 122] on body "Skip Navigation Go back Profile Language: en Take Action 1 0 ! GENERAL 0 Feed 0…" at bounding box center [743, 141] width 1486 height 1342
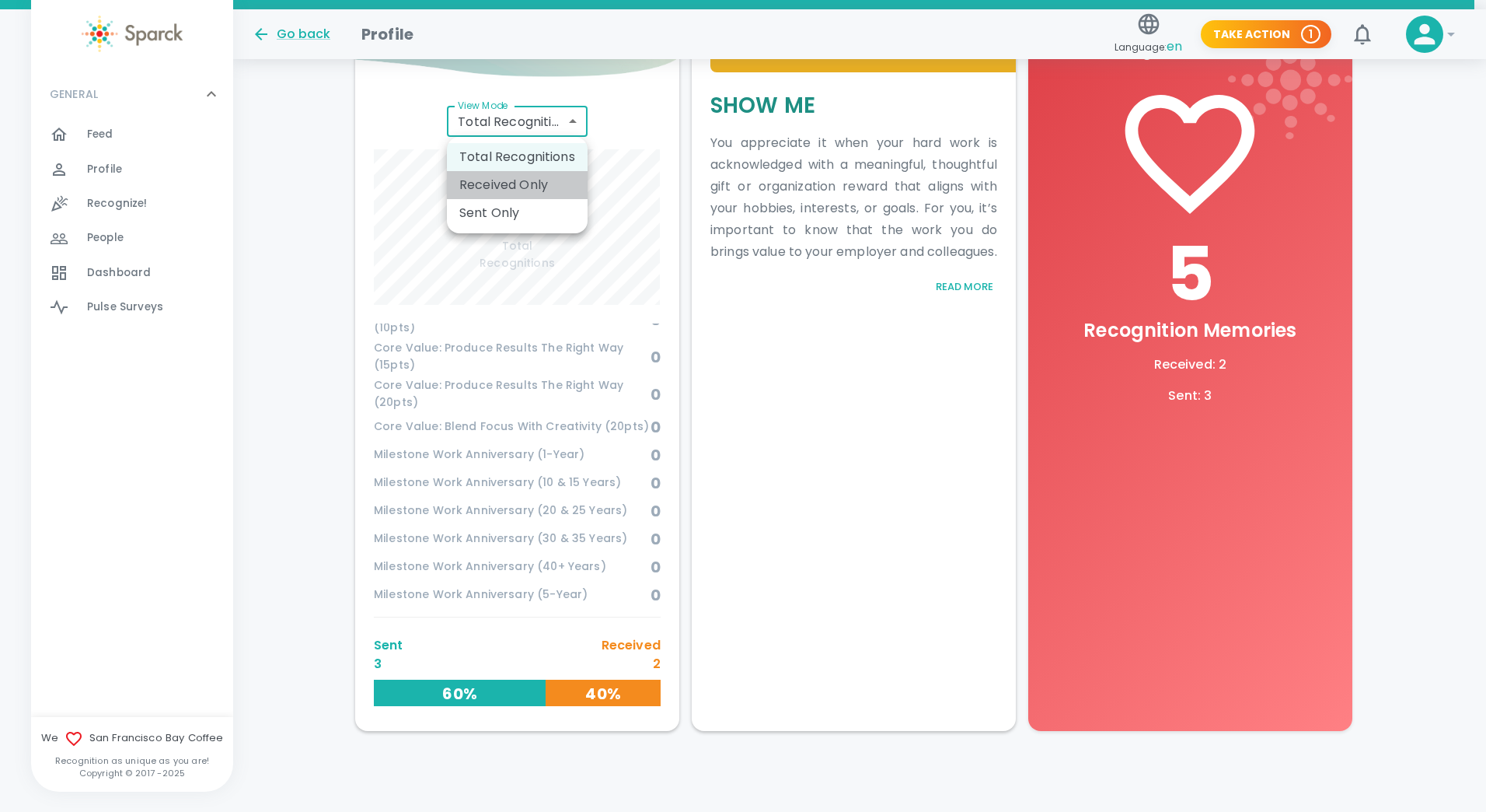
click at [524, 181] on li "Received Only" at bounding box center [517, 185] width 141 height 28
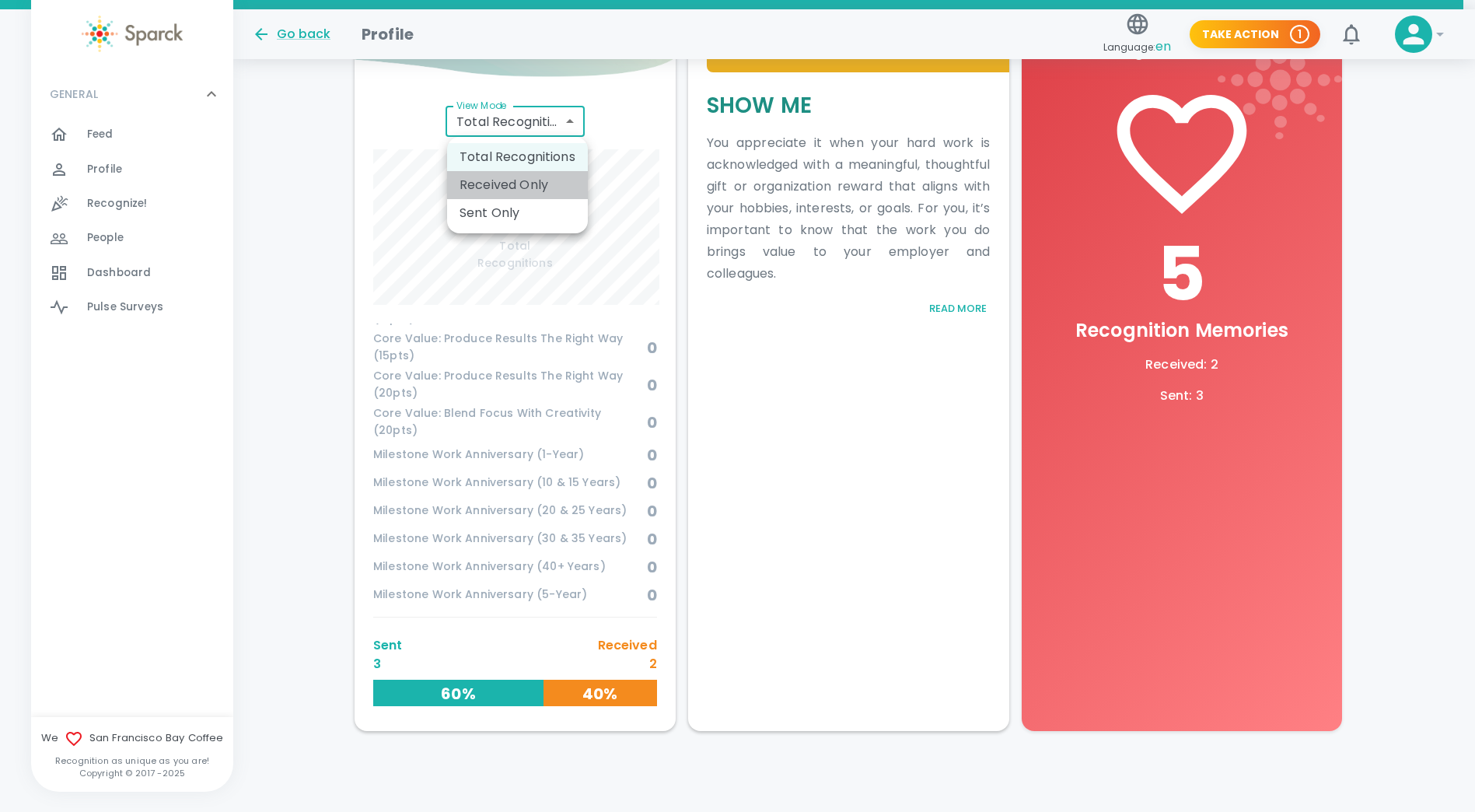
scroll to position [618, 0]
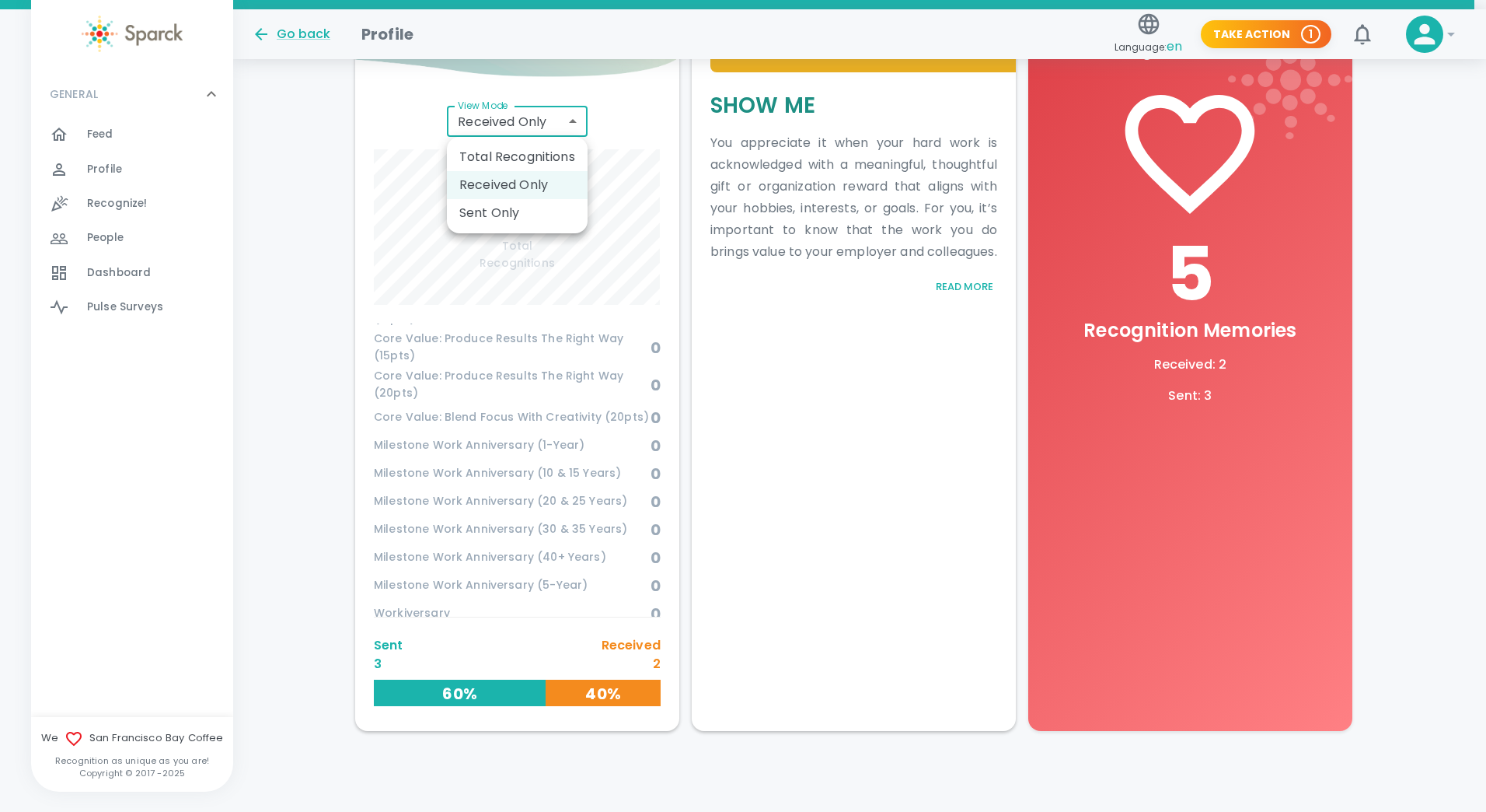
click at [572, 118] on body "Skip Navigation Go back Profile Language: en Take Action 1 0 ! GENERAL 0 Feed 0…" at bounding box center [743, 141] width 1486 height 1342
click at [511, 210] on li "Sent Only" at bounding box center [517, 213] width 141 height 28
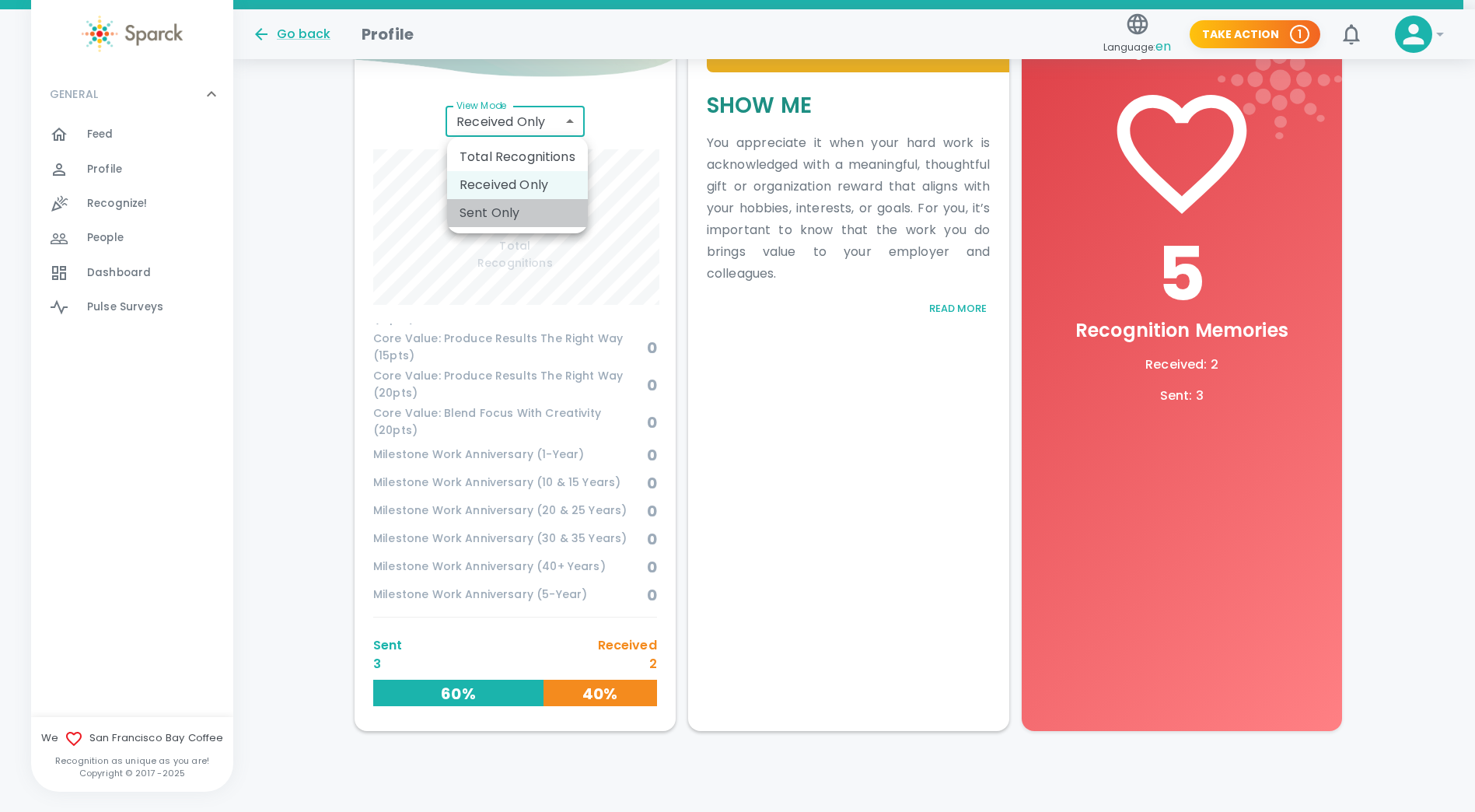
scroll to position [646, 0]
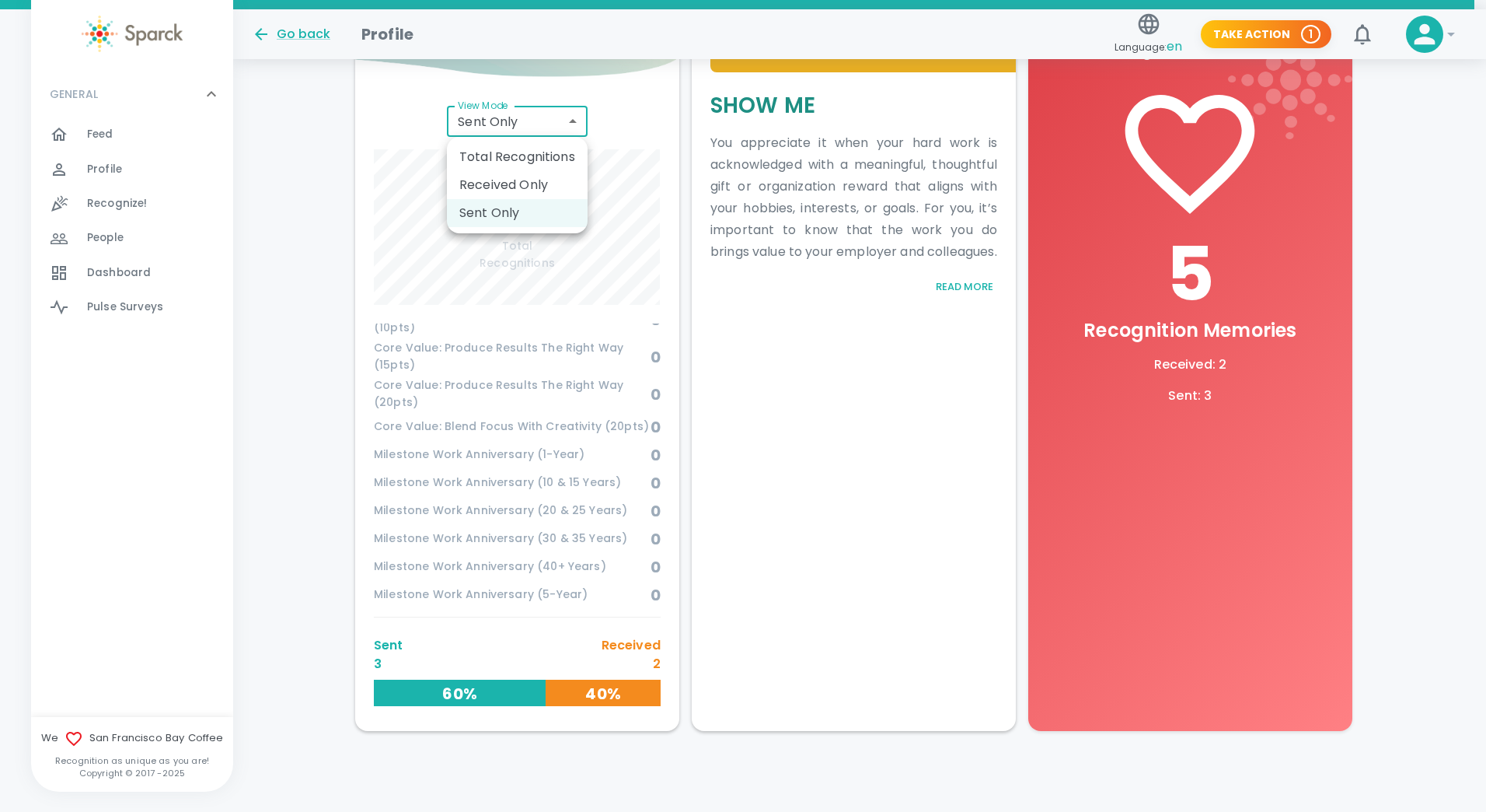
click at [573, 118] on body "Skip Navigation Go back Profile Language: en Take Action 1 0 ! GENERAL 0 Feed 0…" at bounding box center [743, 141] width 1486 height 1342
click at [519, 182] on li "Received Only" at bounding box center [517, 185] width 141 height 28
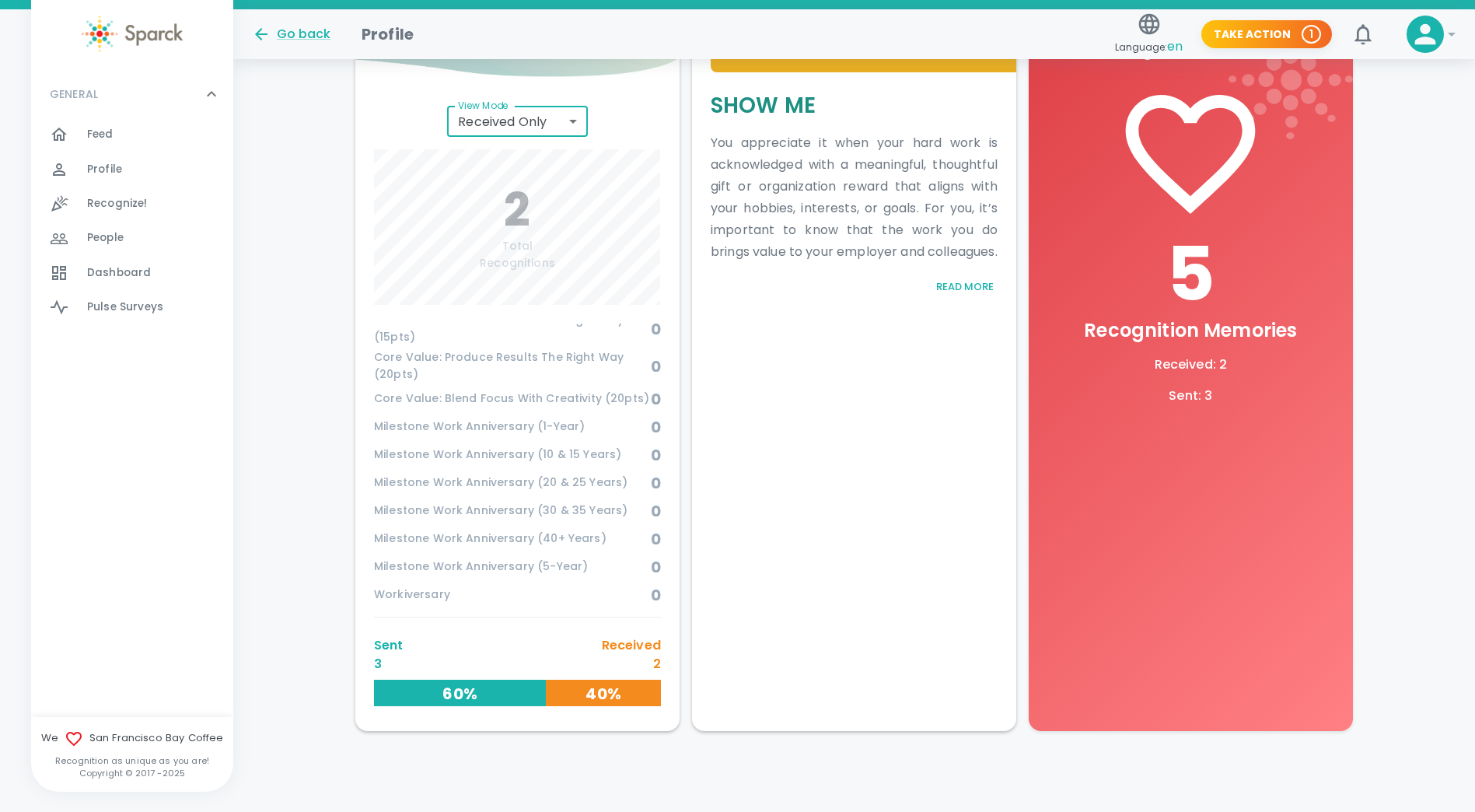
scroll to position [618, 0]
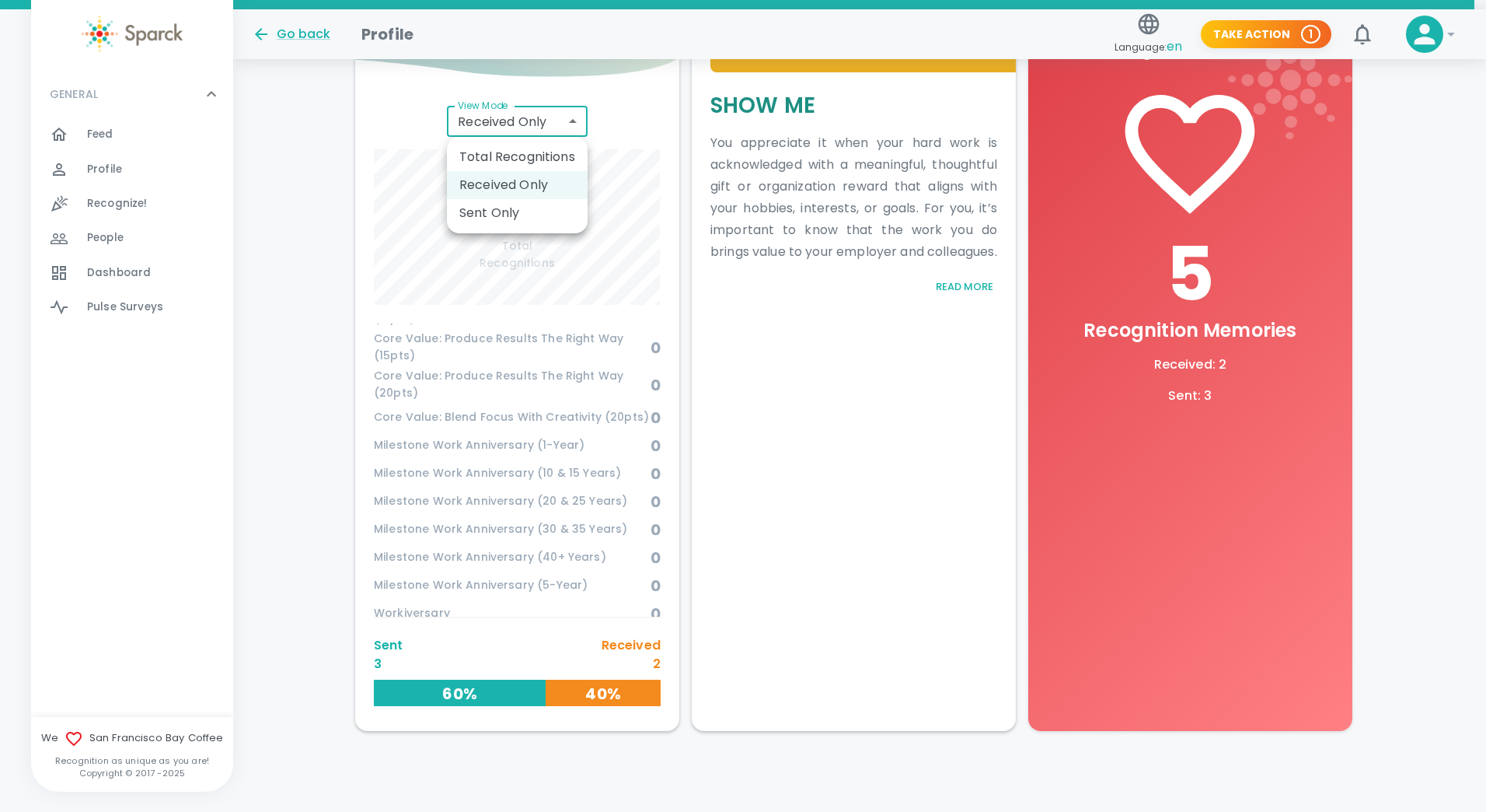
click at [571, 118] on body "Skip Navigation Go back Profile Language: en Take Action 1 0 ! GENERAL 0 Feed 0…" at bounding box center [743, 141] width 1486 height 1342
click at [530, 151] on li "Total Recognitions" at bounding box center [517, 156] width 141 height 28
type input "total"
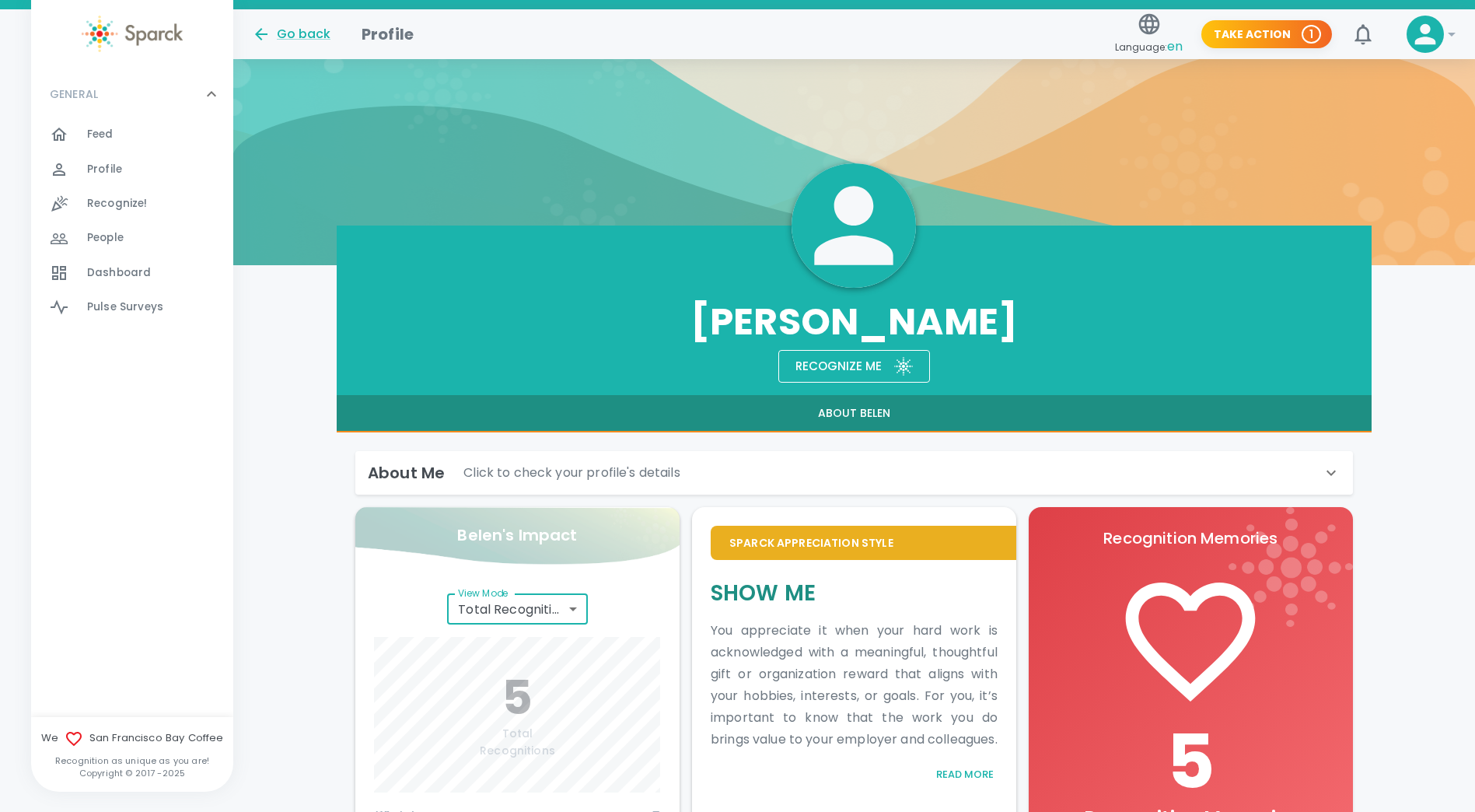
scroll to position [0, 0]
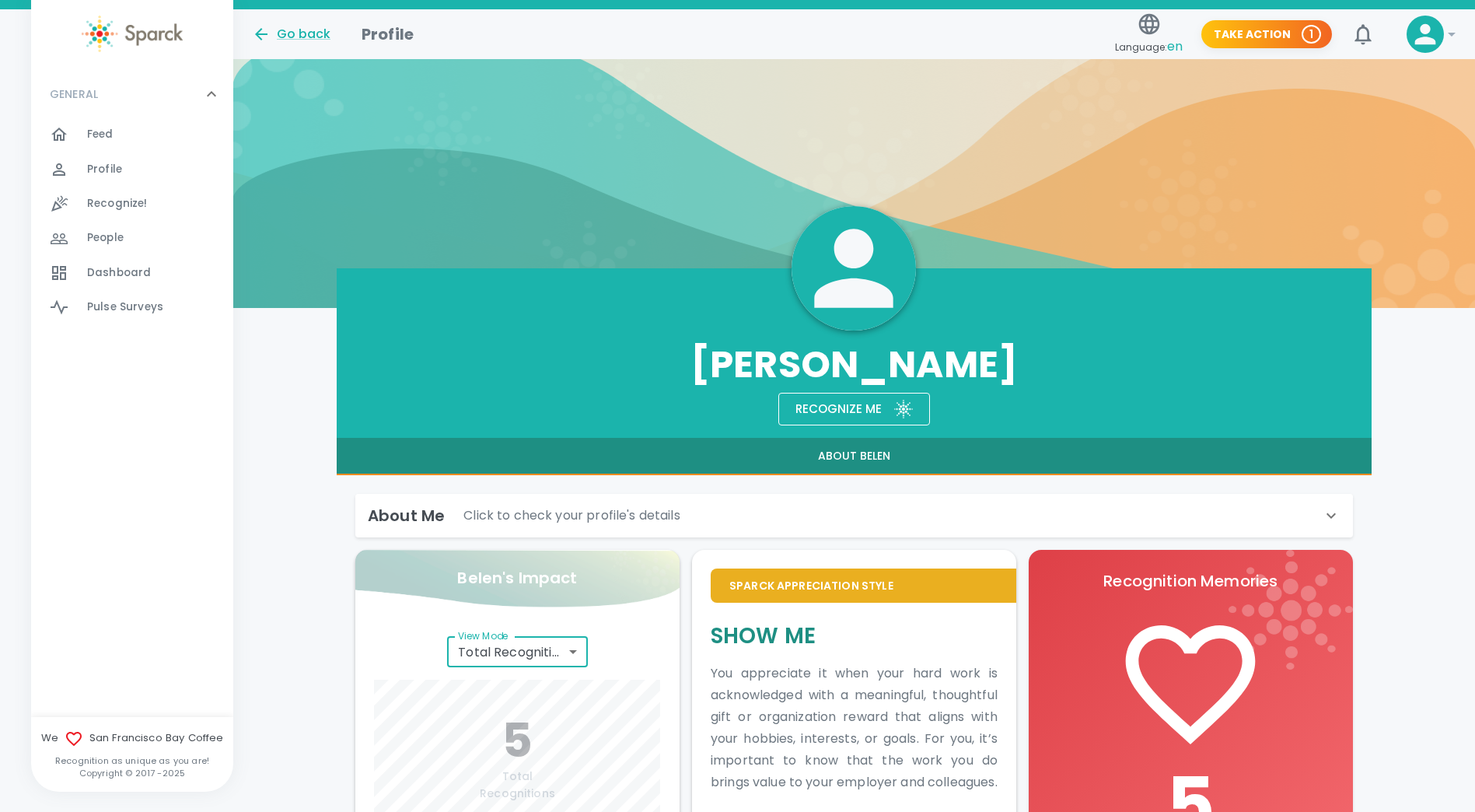
click at [584, 512] on p "Click to check your profile's details" at bounding box center [571, 515] width 217 height 18
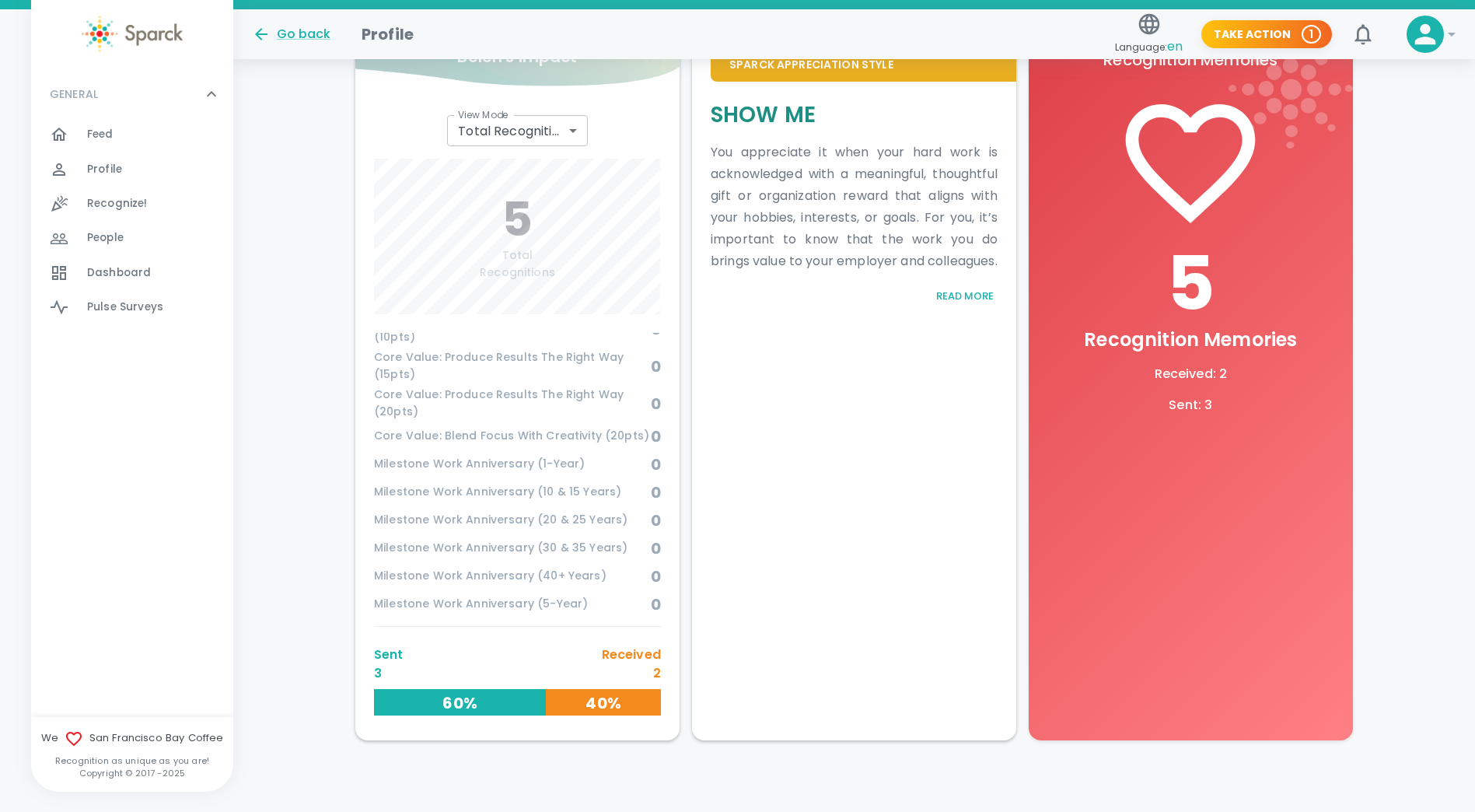
scroll to position [996, 0]
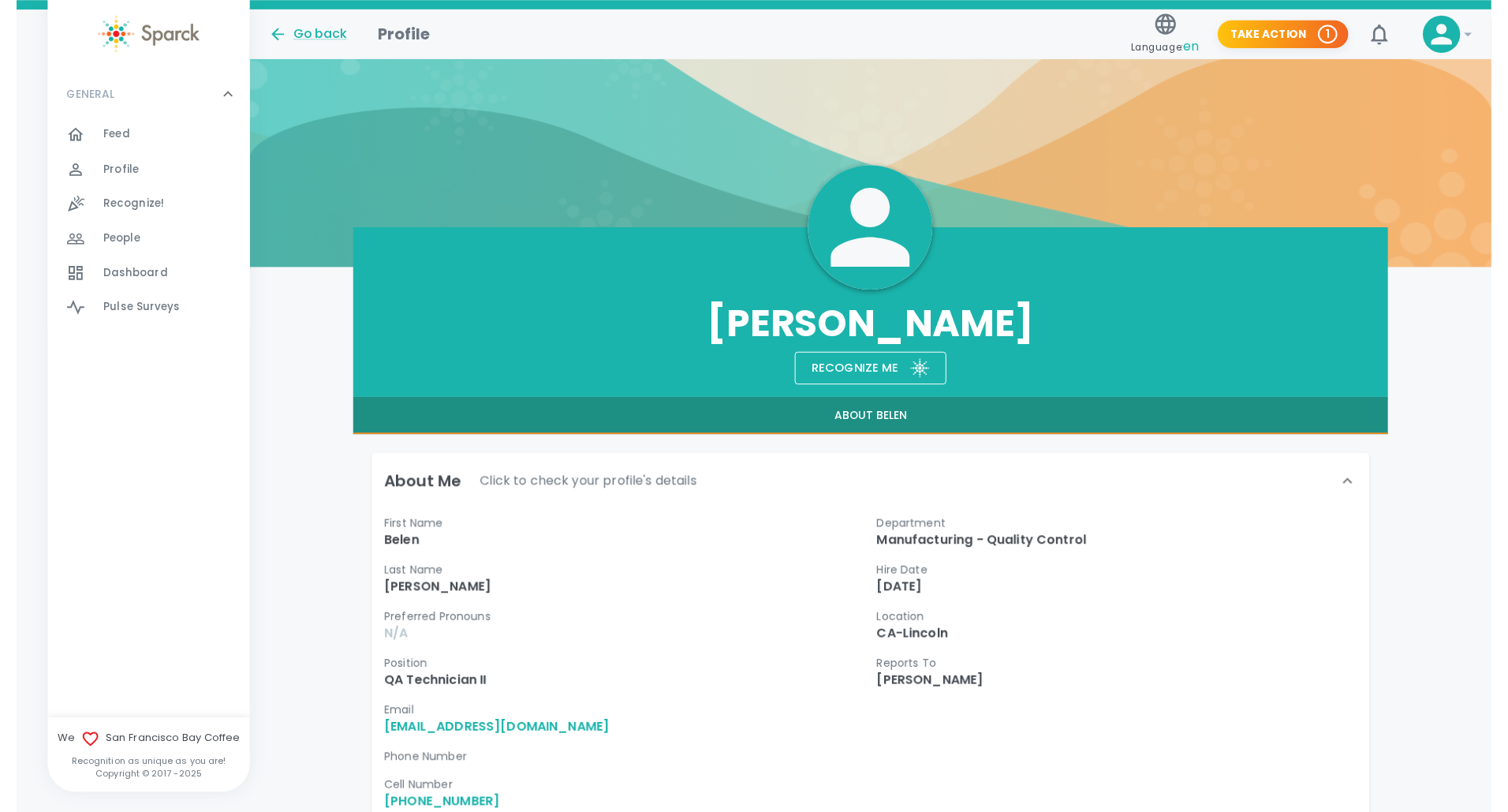
scroll to position [0, 0]
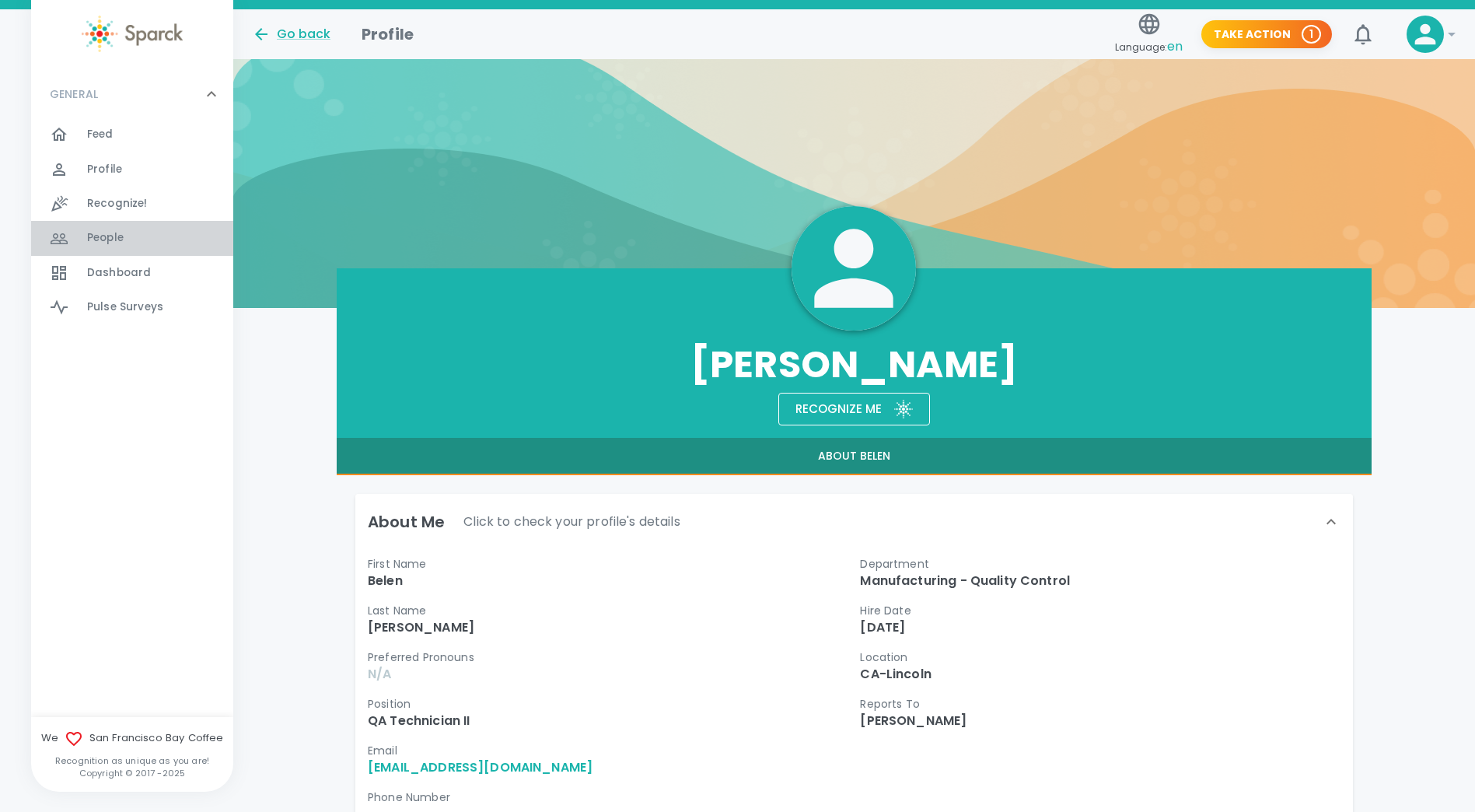
click at [108, 233] on span "People" at bounding box center [106, 238] width 37 height 16
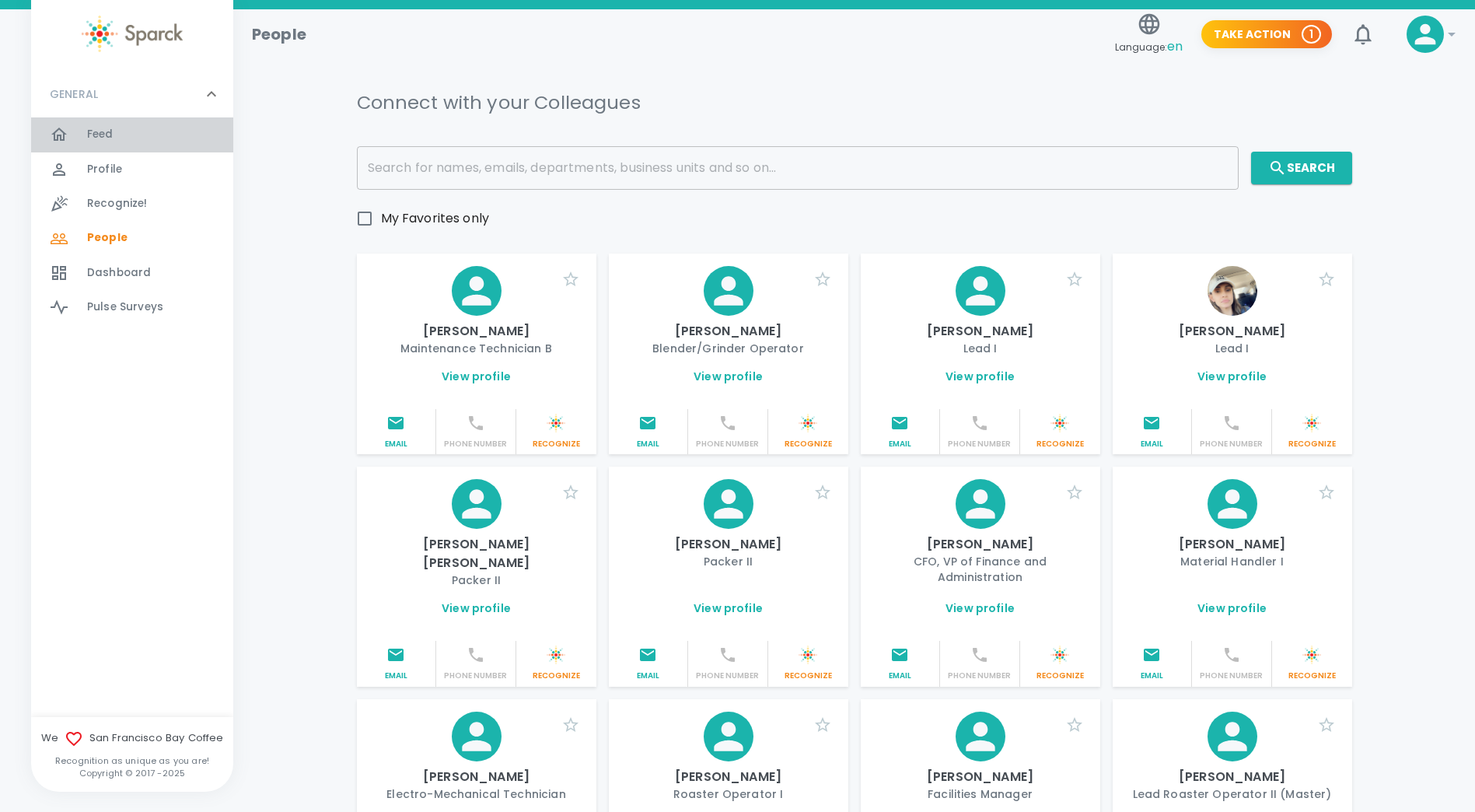
click at [106, 128] on span "Feed" at bounding box center [100, 134] width 26 height 16
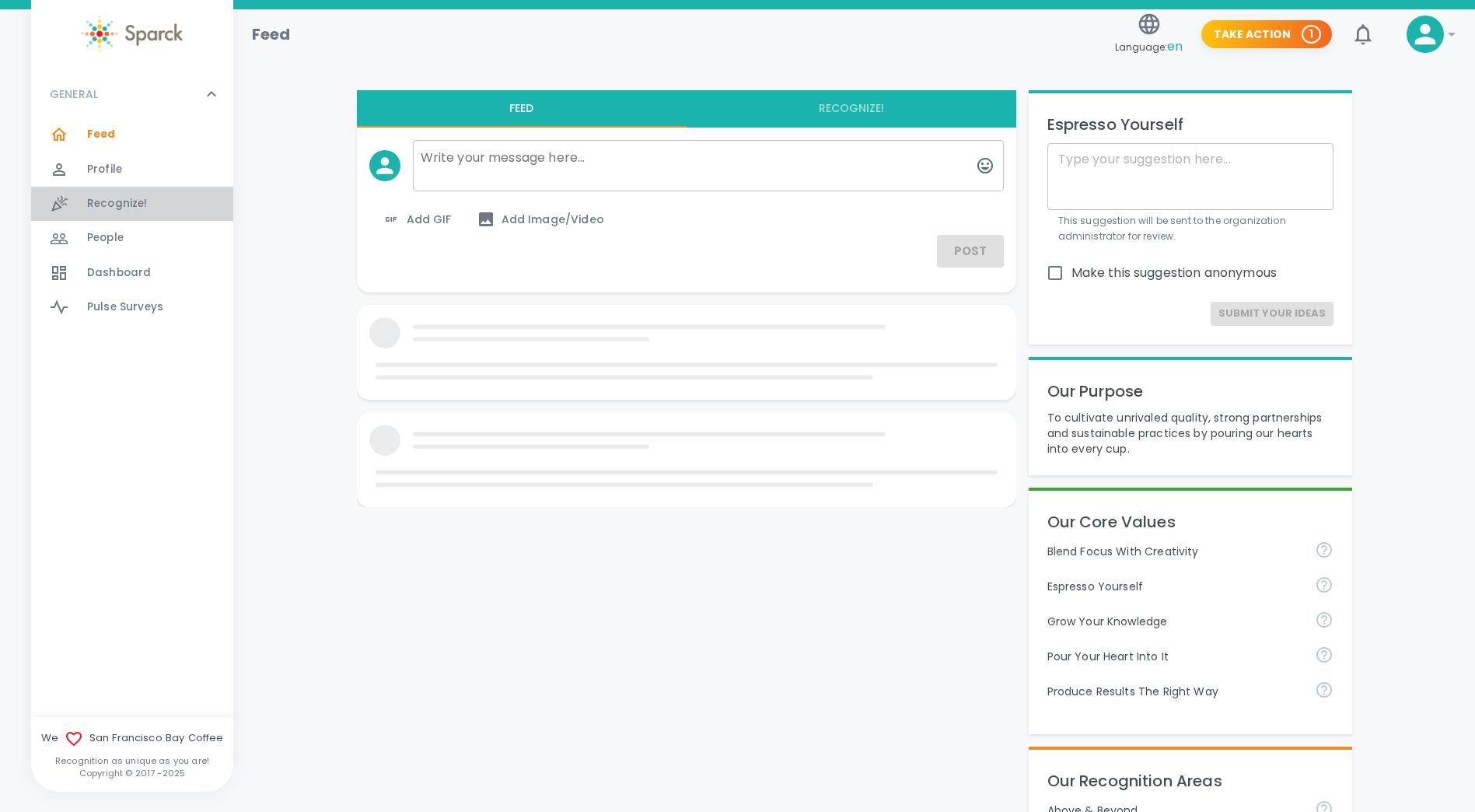
click at [111, 196] on span "Recognize!" at bounding box center [118, 204] width 60 height 16
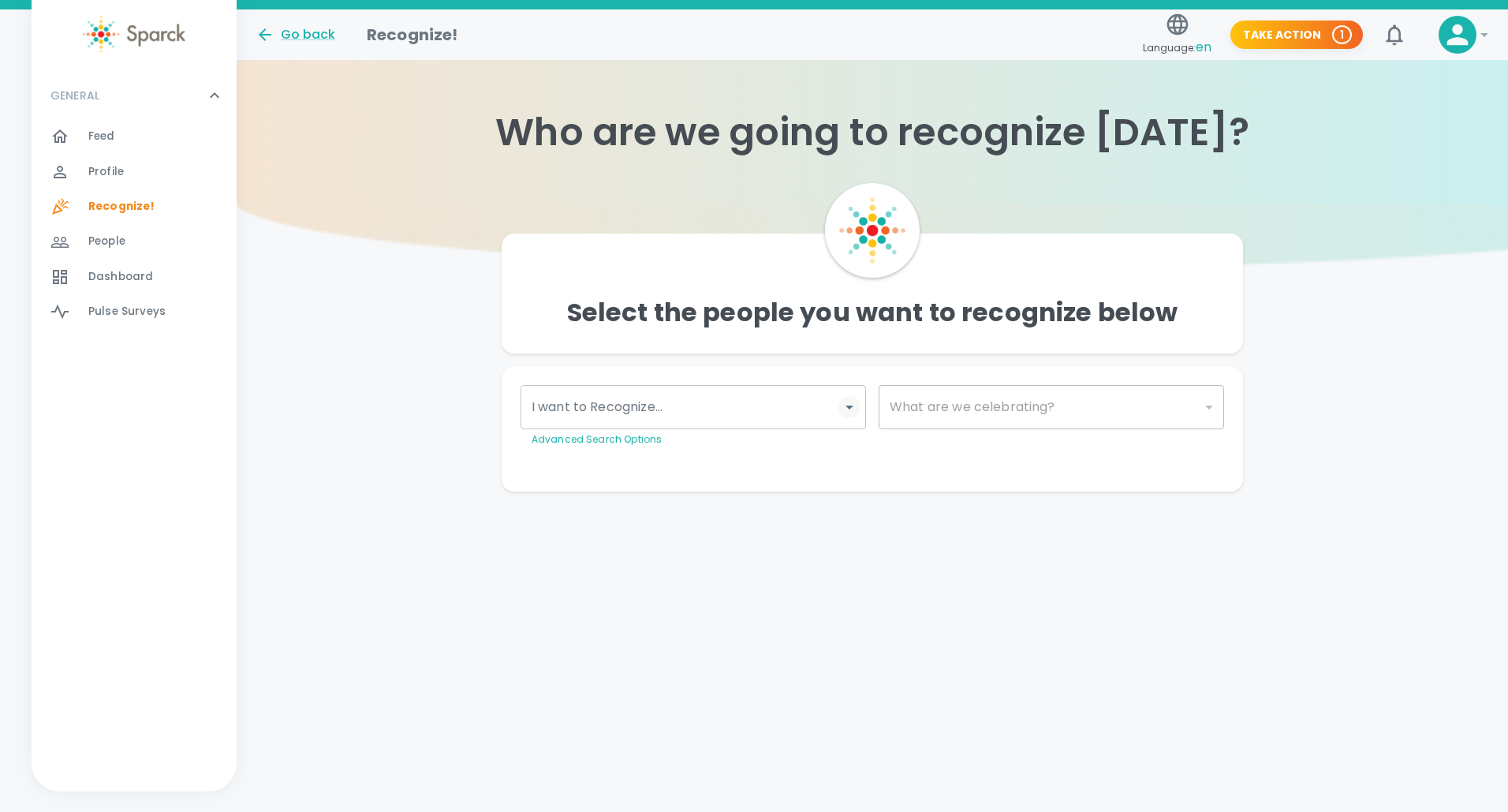
click at [851, 407] on icon "Open" at bounding box center [850, 407] width 8 height 4
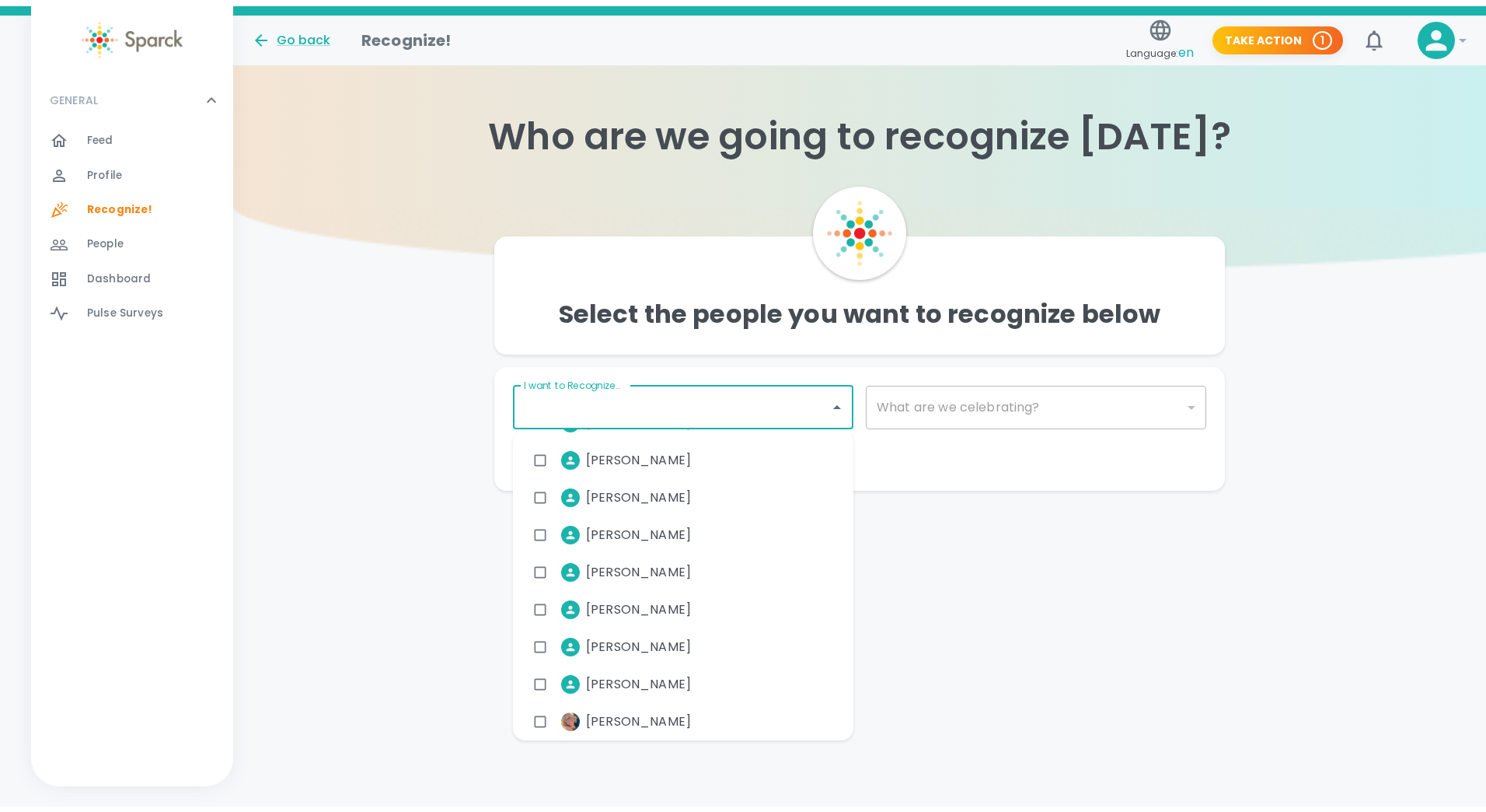
scroll to position [2749, 0]
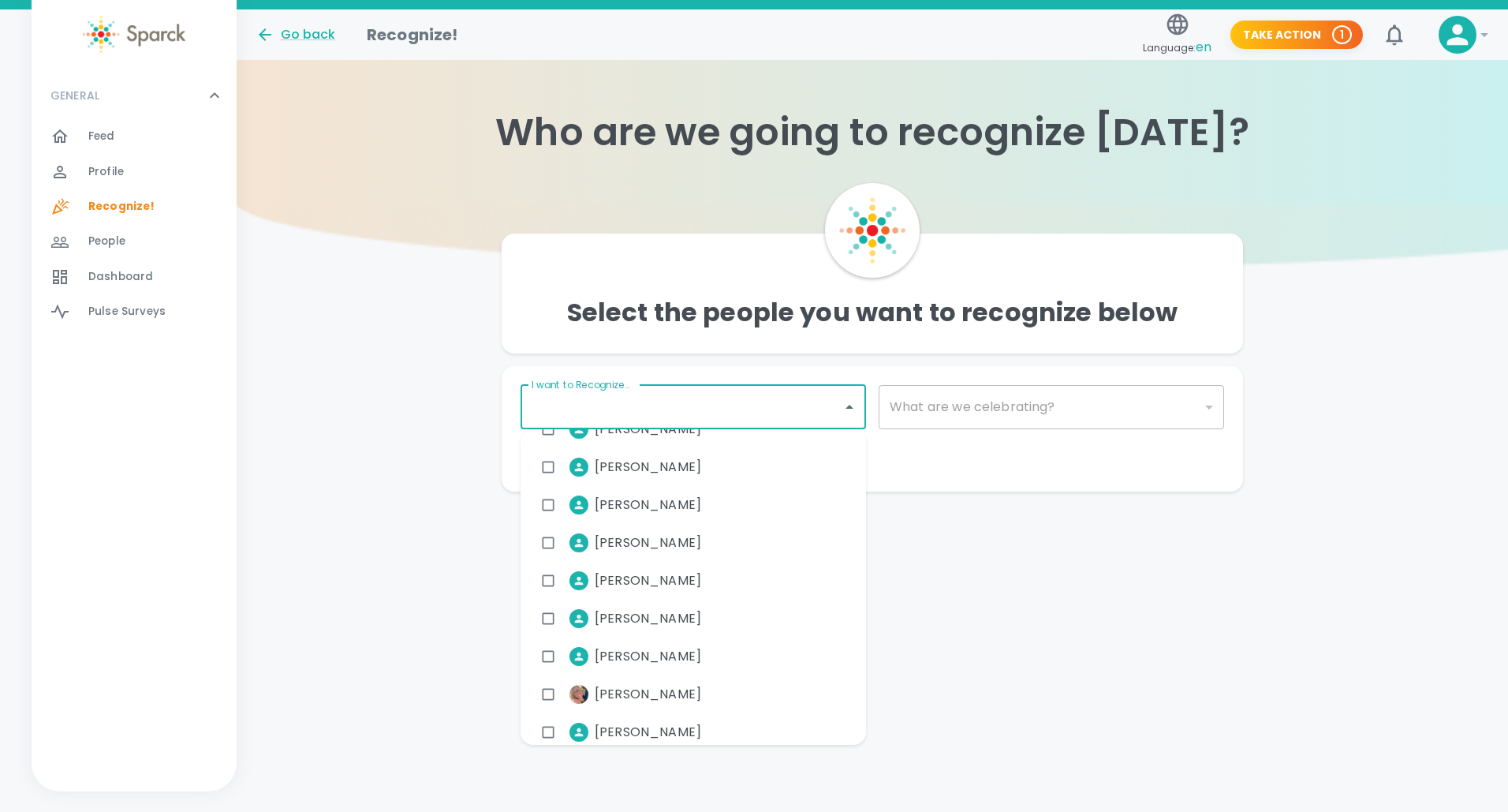
click at [1378, 192] on div "Who are we going to recognize [DATE]?" at bounding box center [872, 132] width 1271 height 145
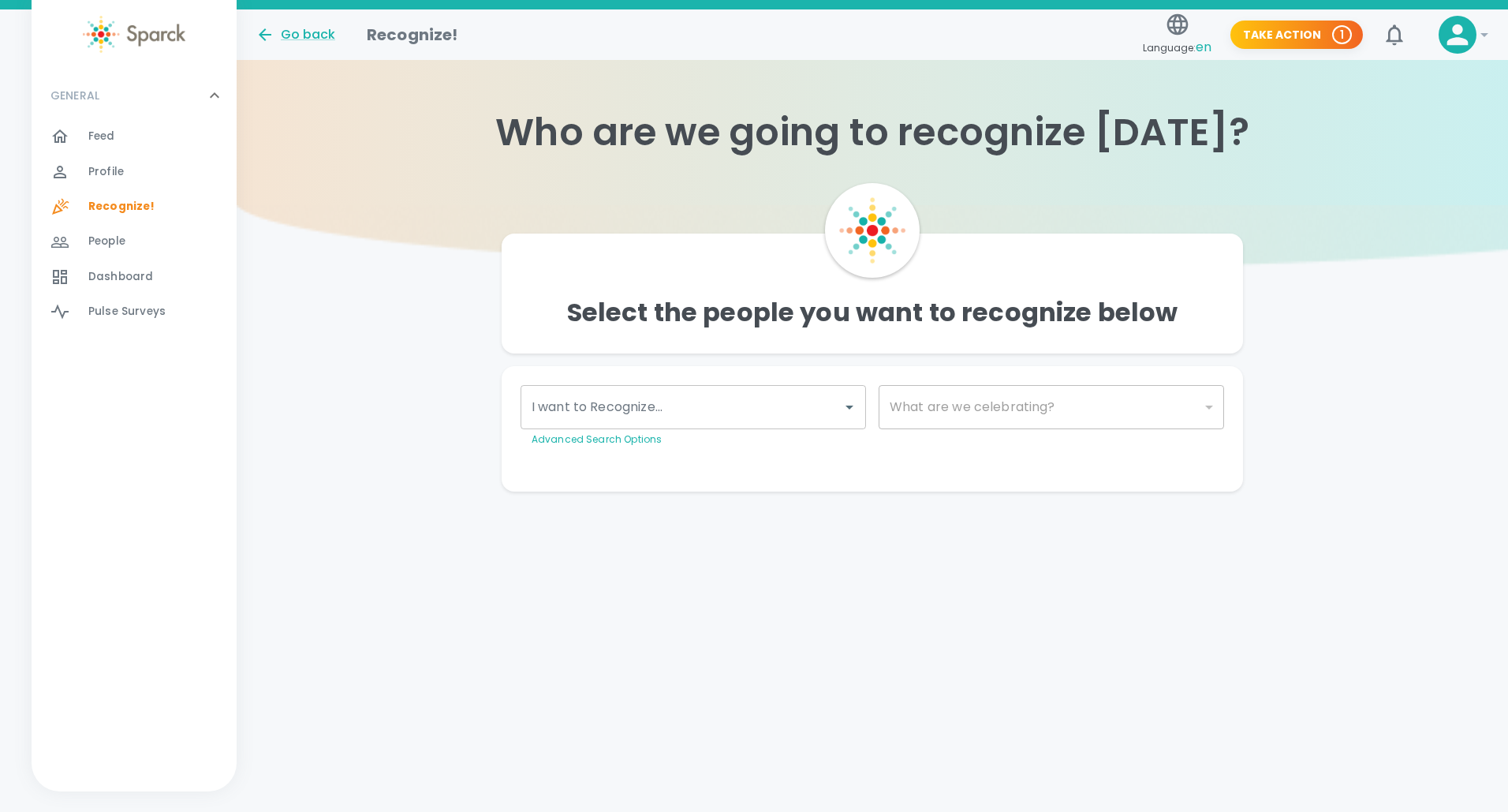
click at [1463, 30] on icon at bounding box center [1459, 35] width 22 height 22
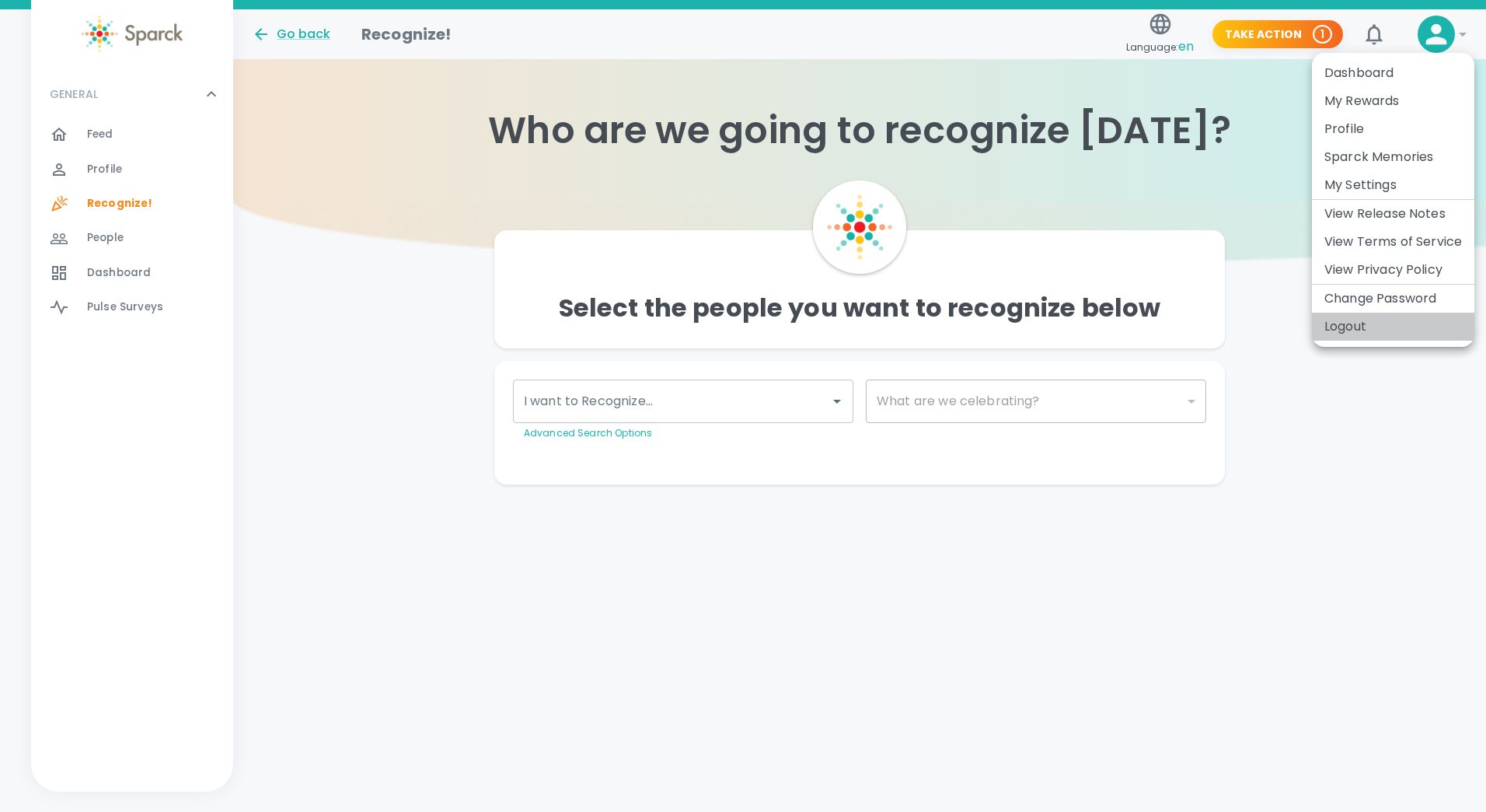
click at [1326, 321] on li "Logout" at bounding box center [1393, 326] width 162 height 28
